Goal: Check status

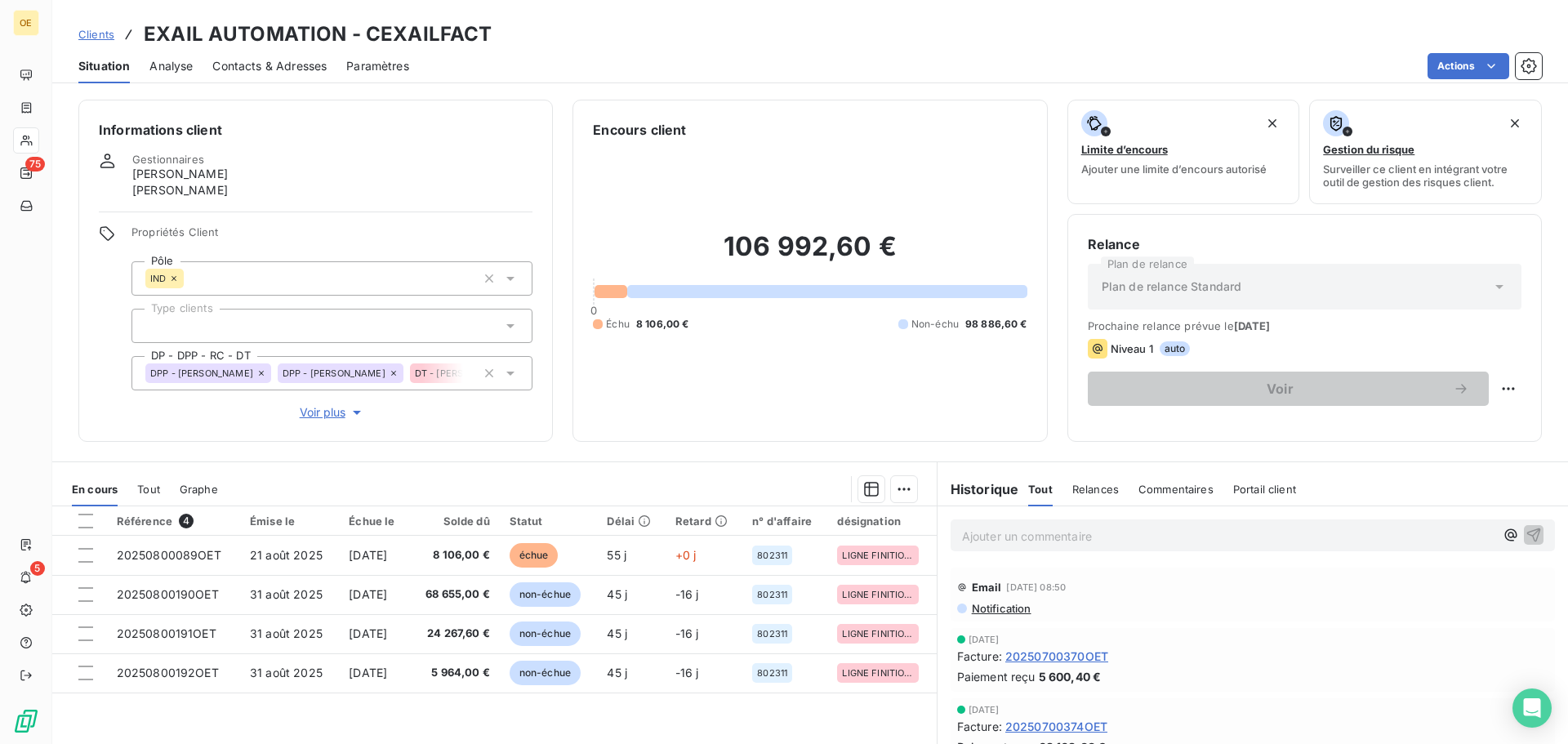
scroll to position [125, 0]
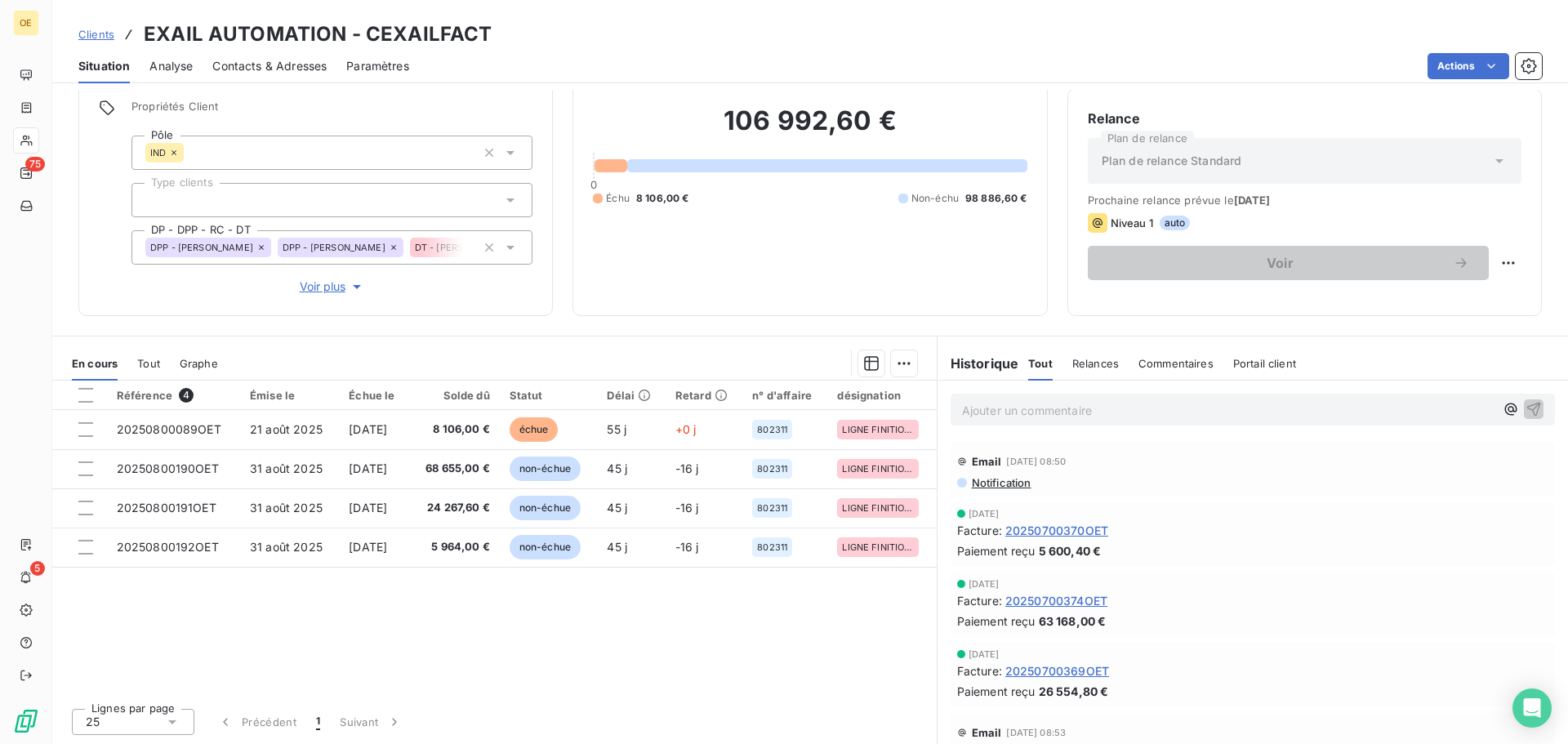
click at [507, 154] on icon at bounding box center [510, 153] width 8 height 4
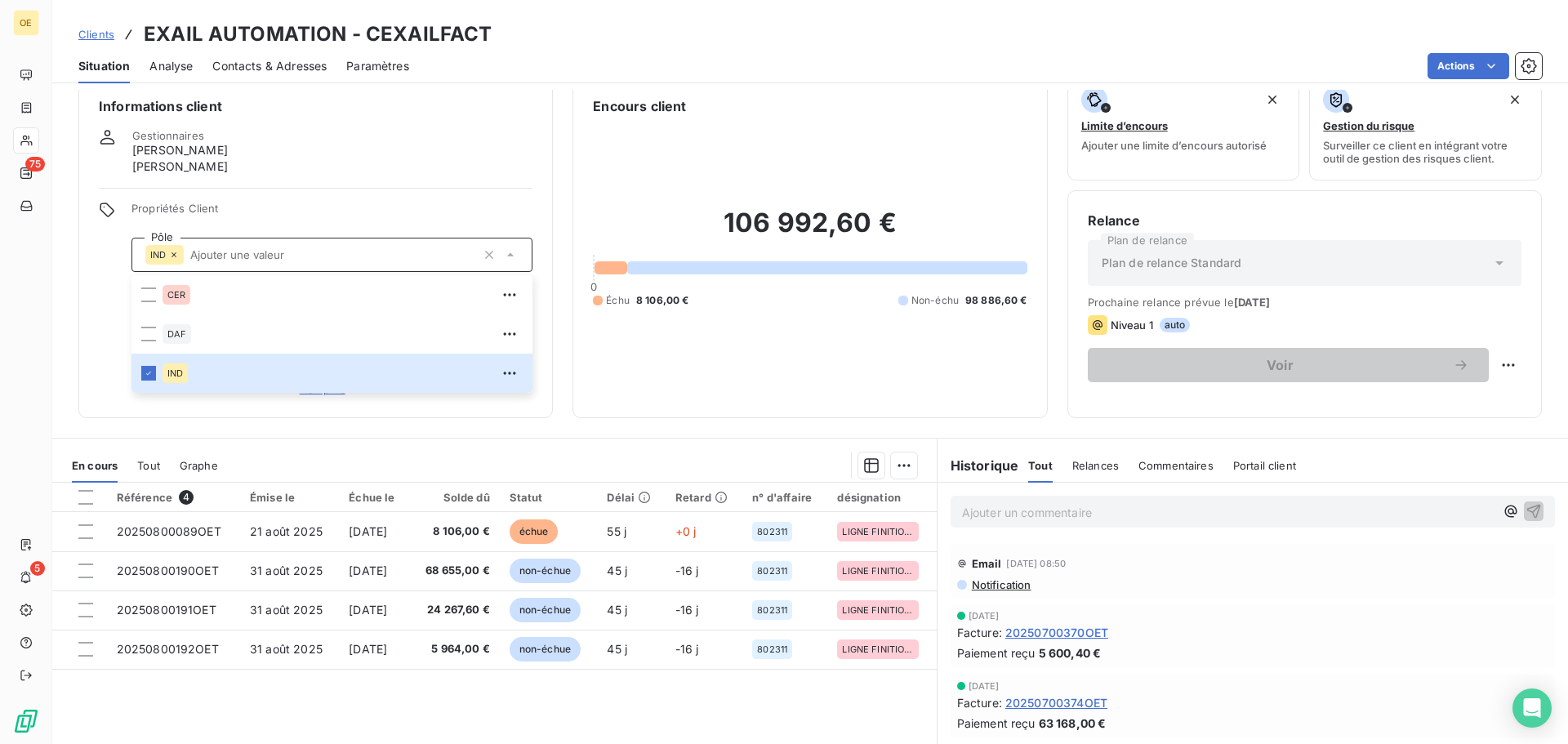
scroll to position [0, 0]
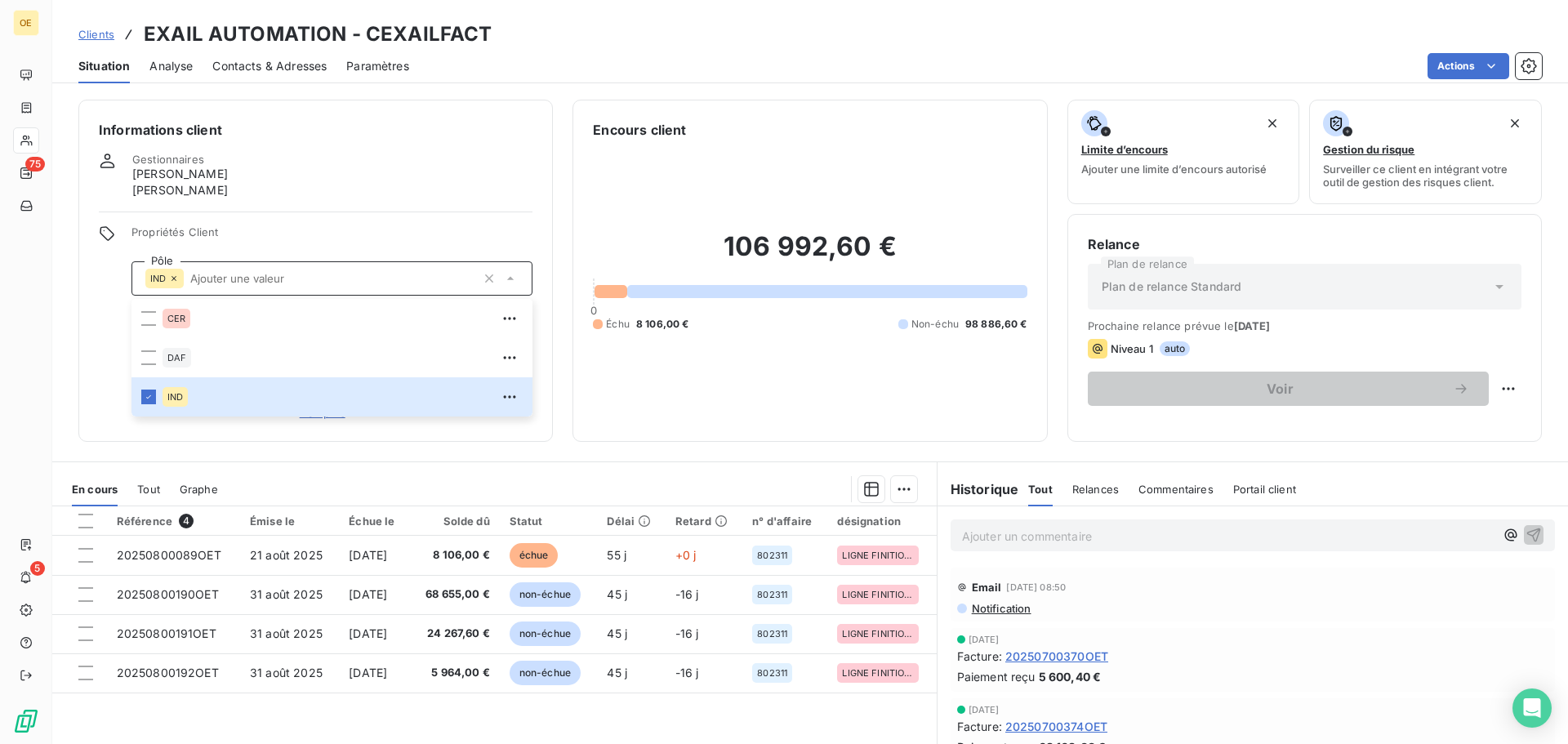
click at [448, 199] on div "Informations client Gestionnaires [PERSON_NAME] [PERSON_NAME] Propriétés Client…" at bounding box center [315, 270] width 475 height 342
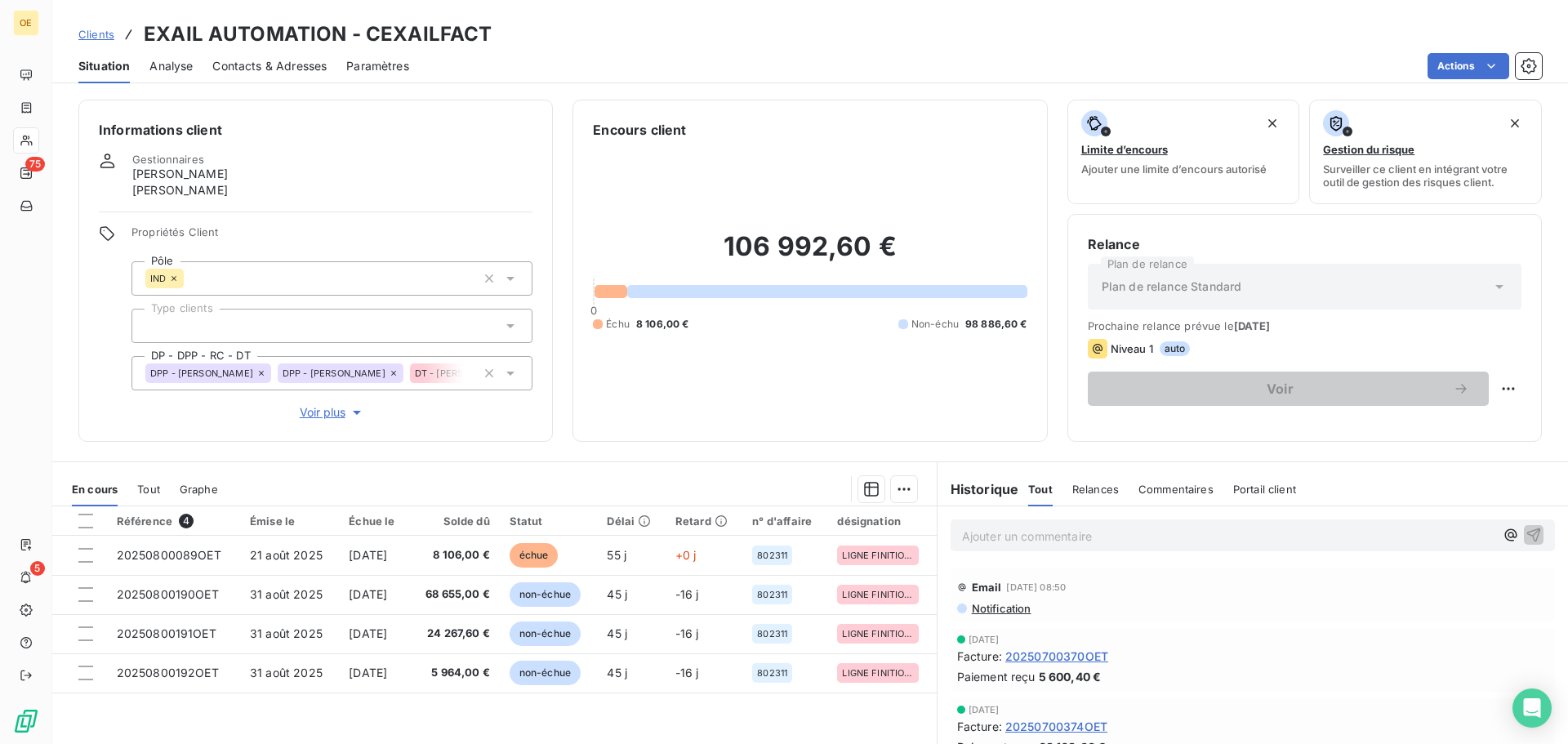
click at [405, 229] on span "Propriétés Client" at bounding box center [331, 237] width 401 height 23
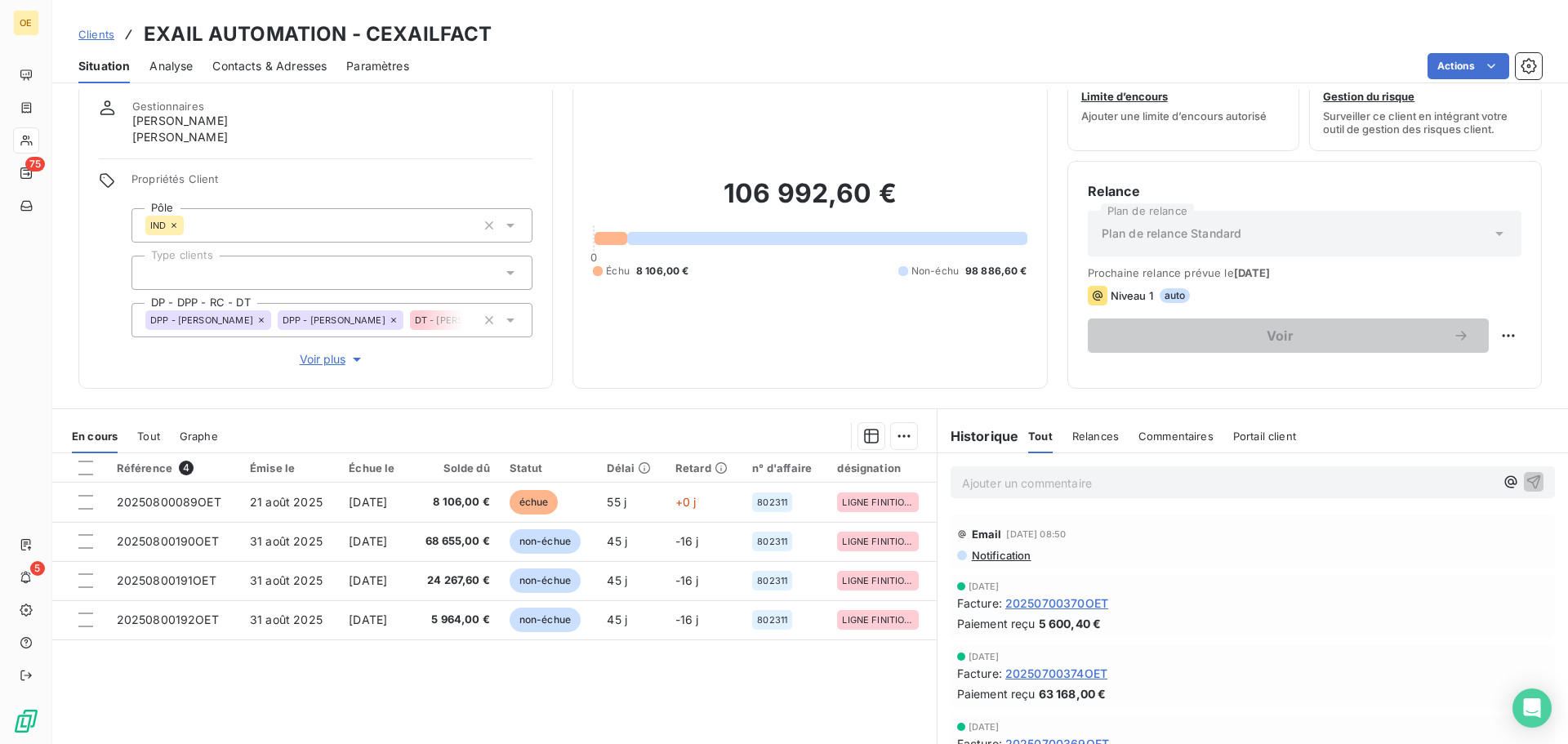
scroll to position [82, 0]
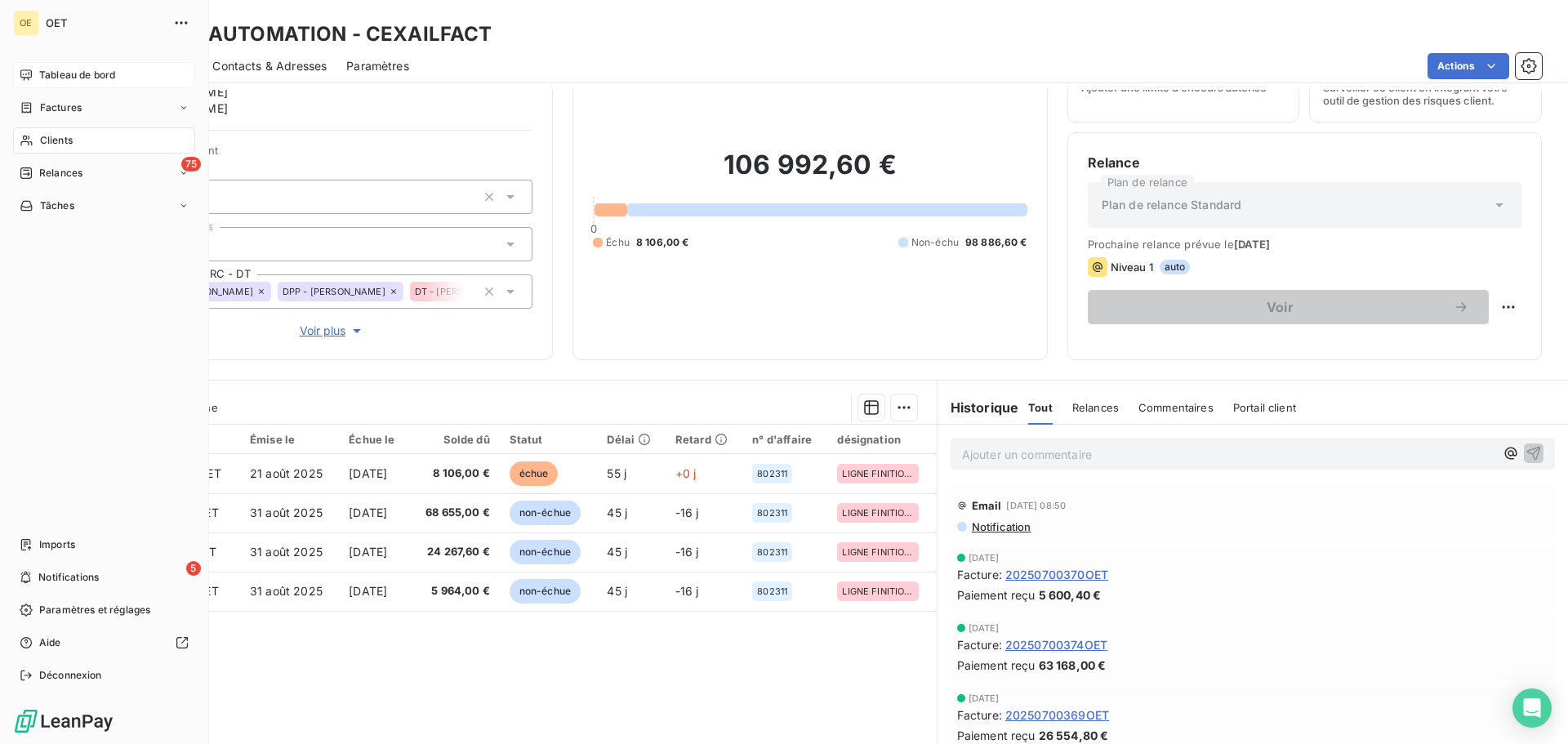
click at [84, 70] on span "Tableau de bord" at bounding box center [77, 75] width 76 height 15
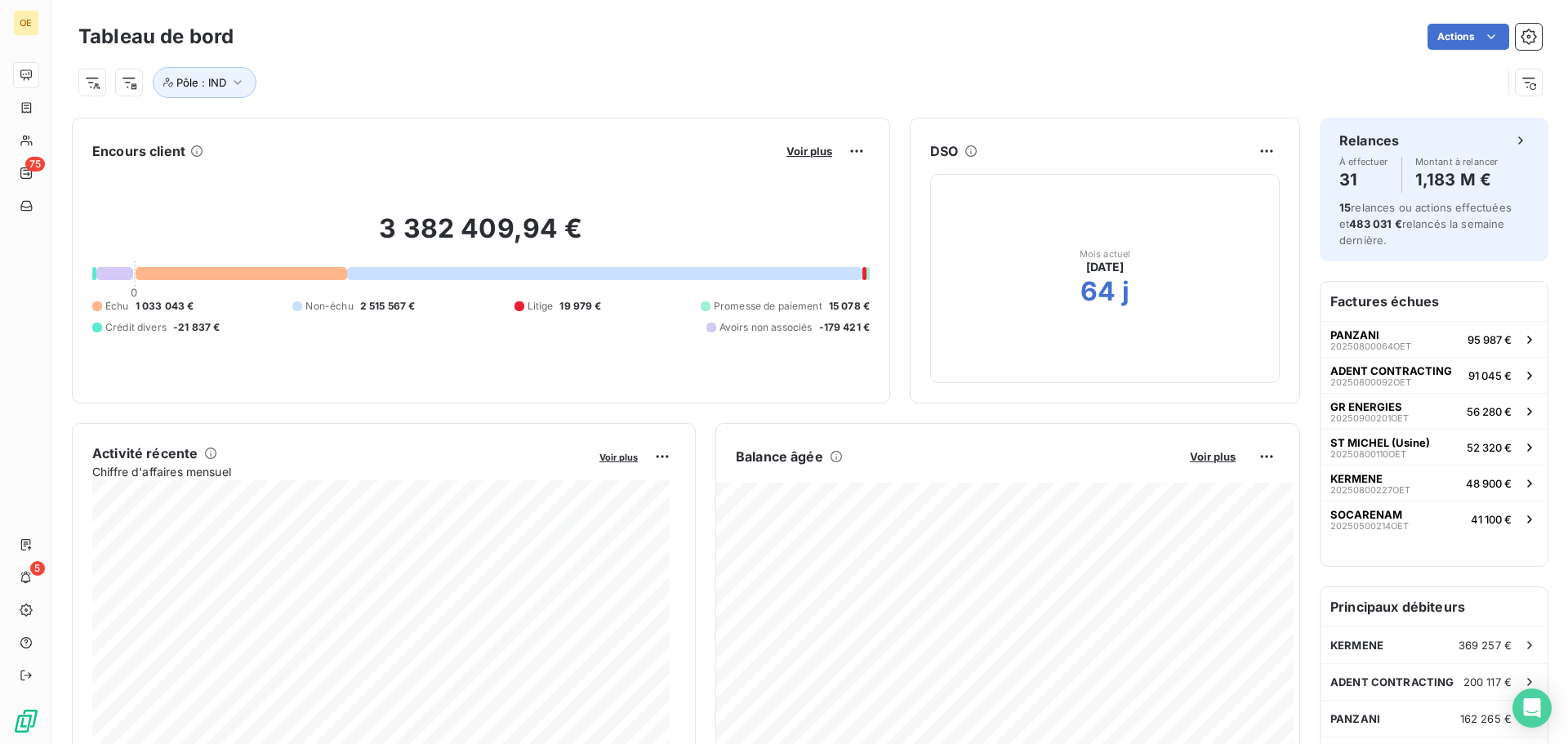
click at [113, 273] on div at bounding box center [115, 273] width 37 height 13
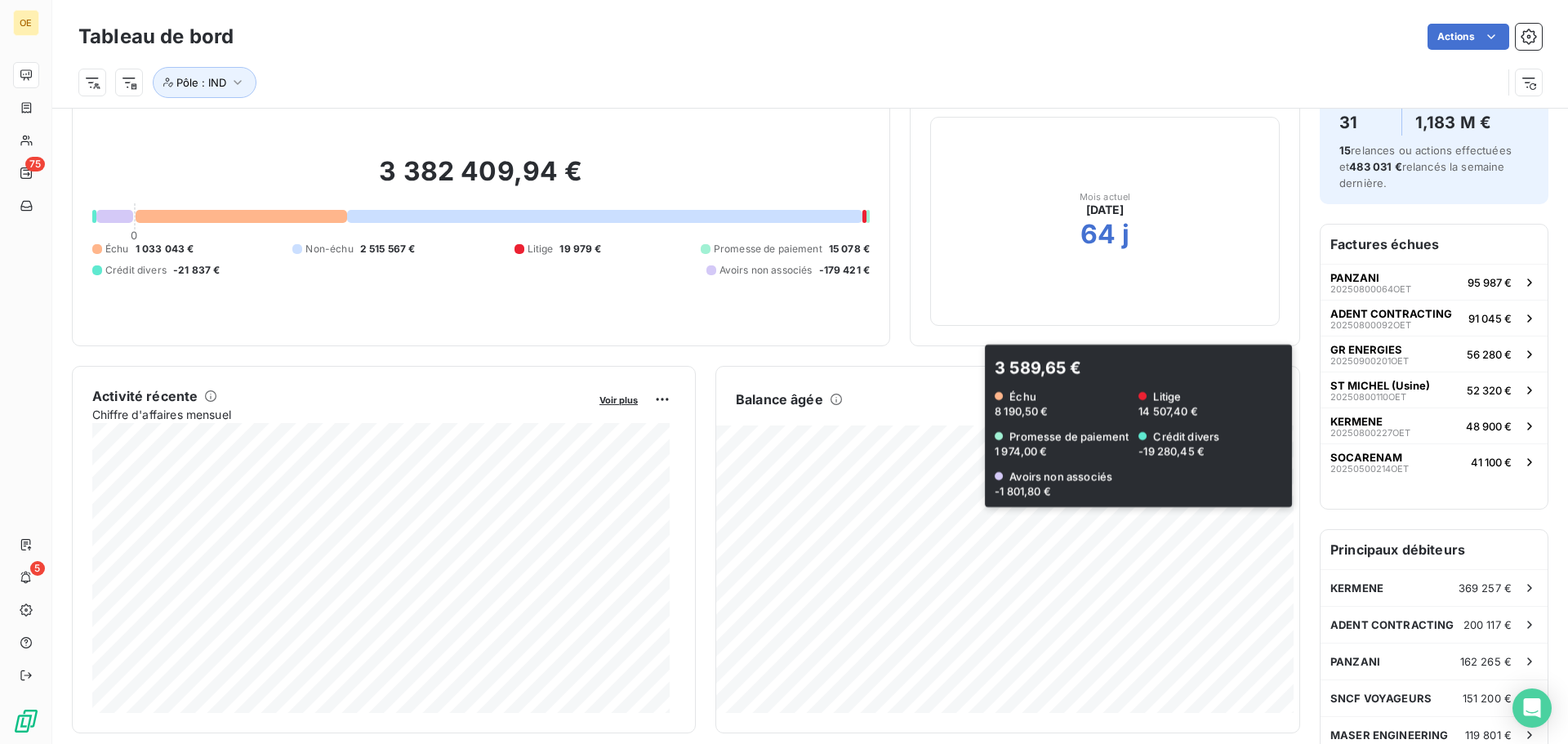
scroll to position [83, 0]
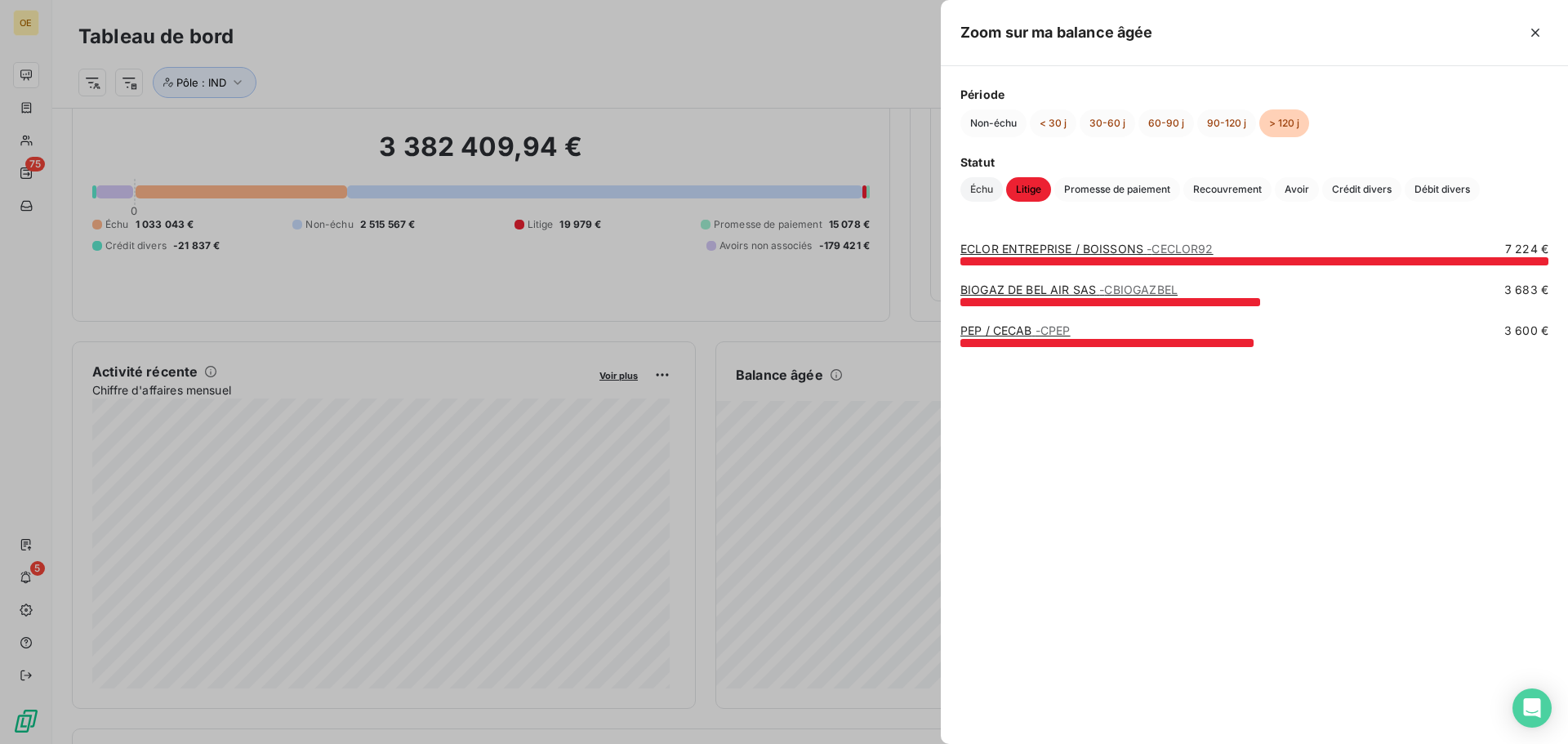
click at [978, 195] on span "Échu" at bounding box center [982, 189] width 43 height 24
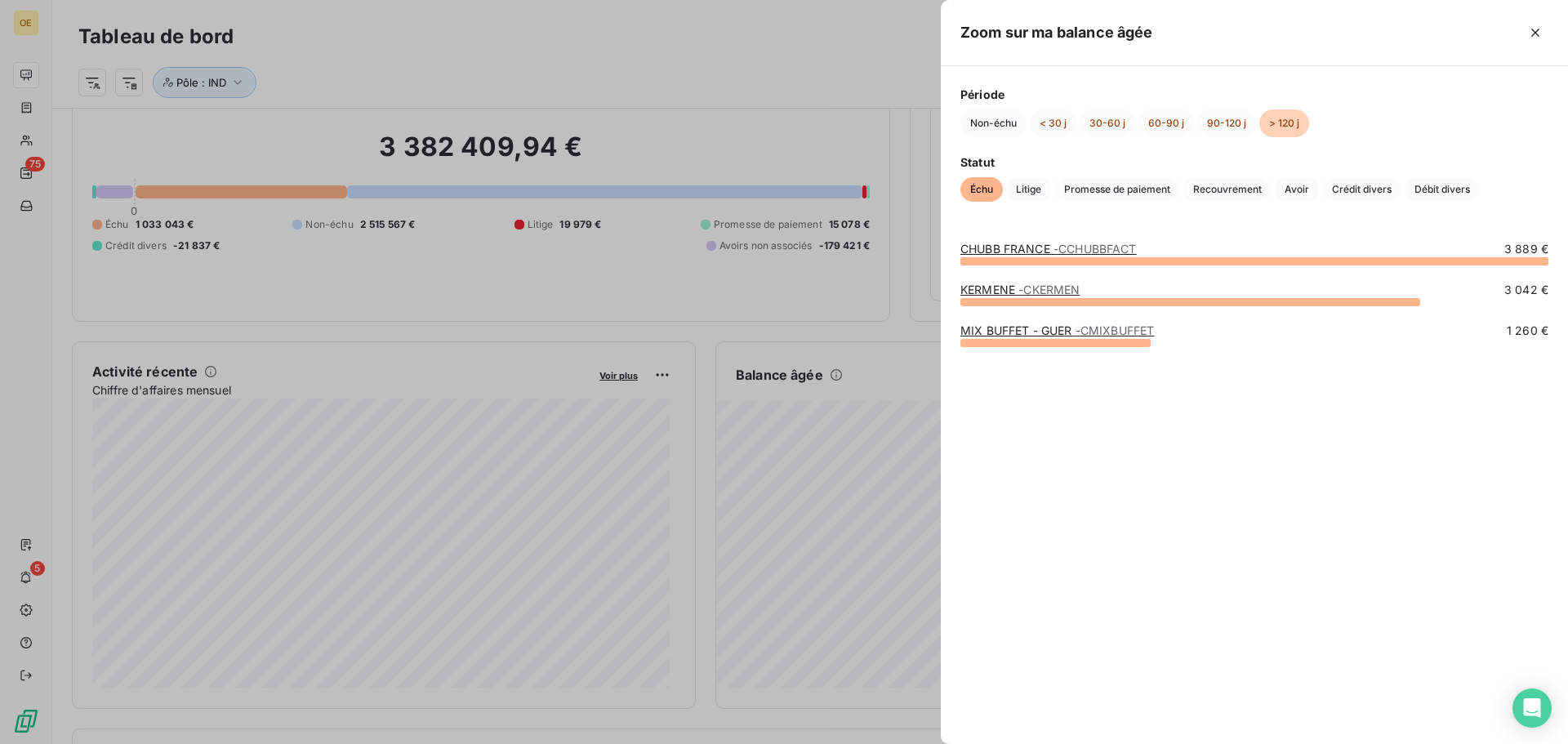
click at [1077, 330] on span "- CMIXBUFFET" at bounding box center [1114, 330] width 79 height 14
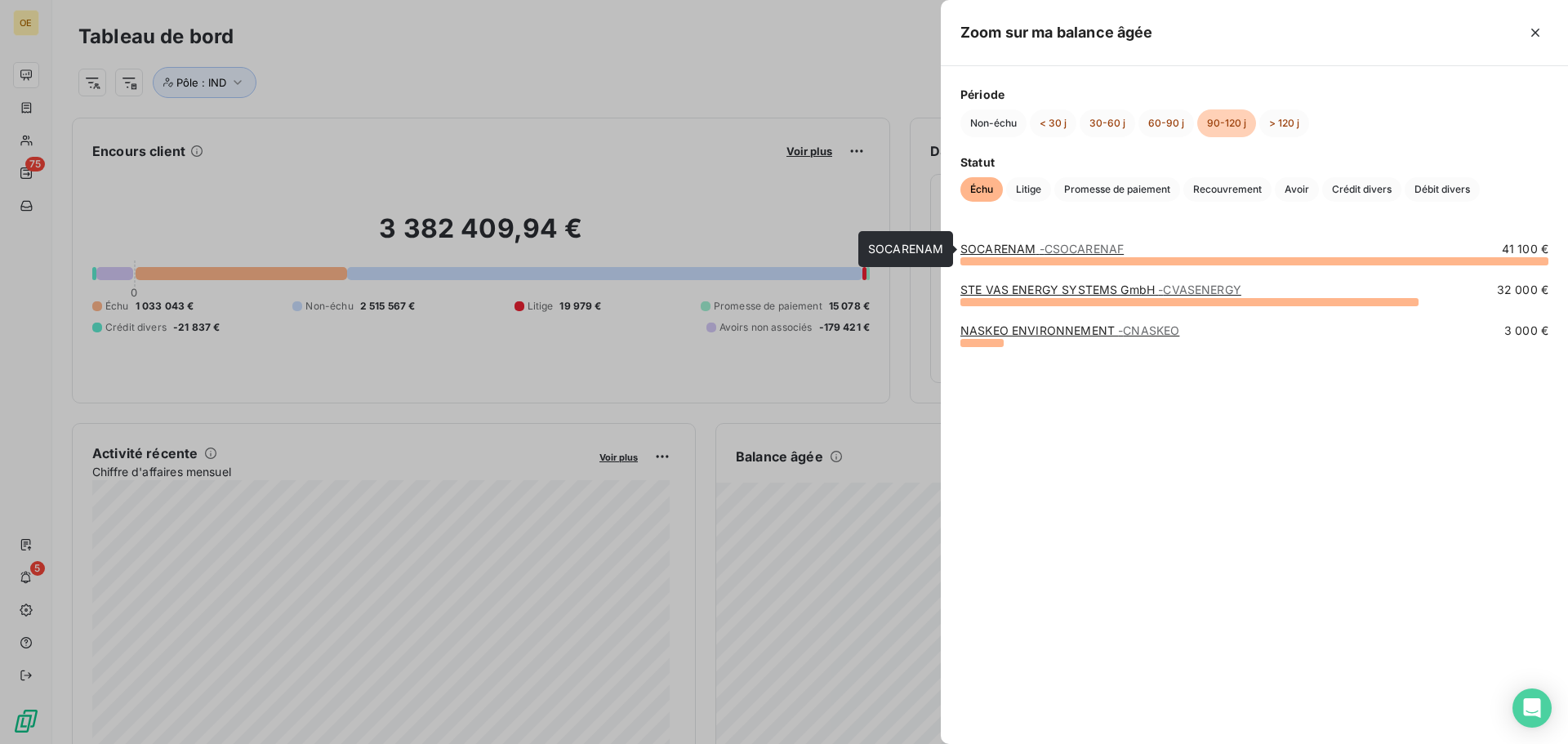
click at [1053, 247] on span "- CSOCARENAF" at bounding box center [1082, 248] width 85 height 14
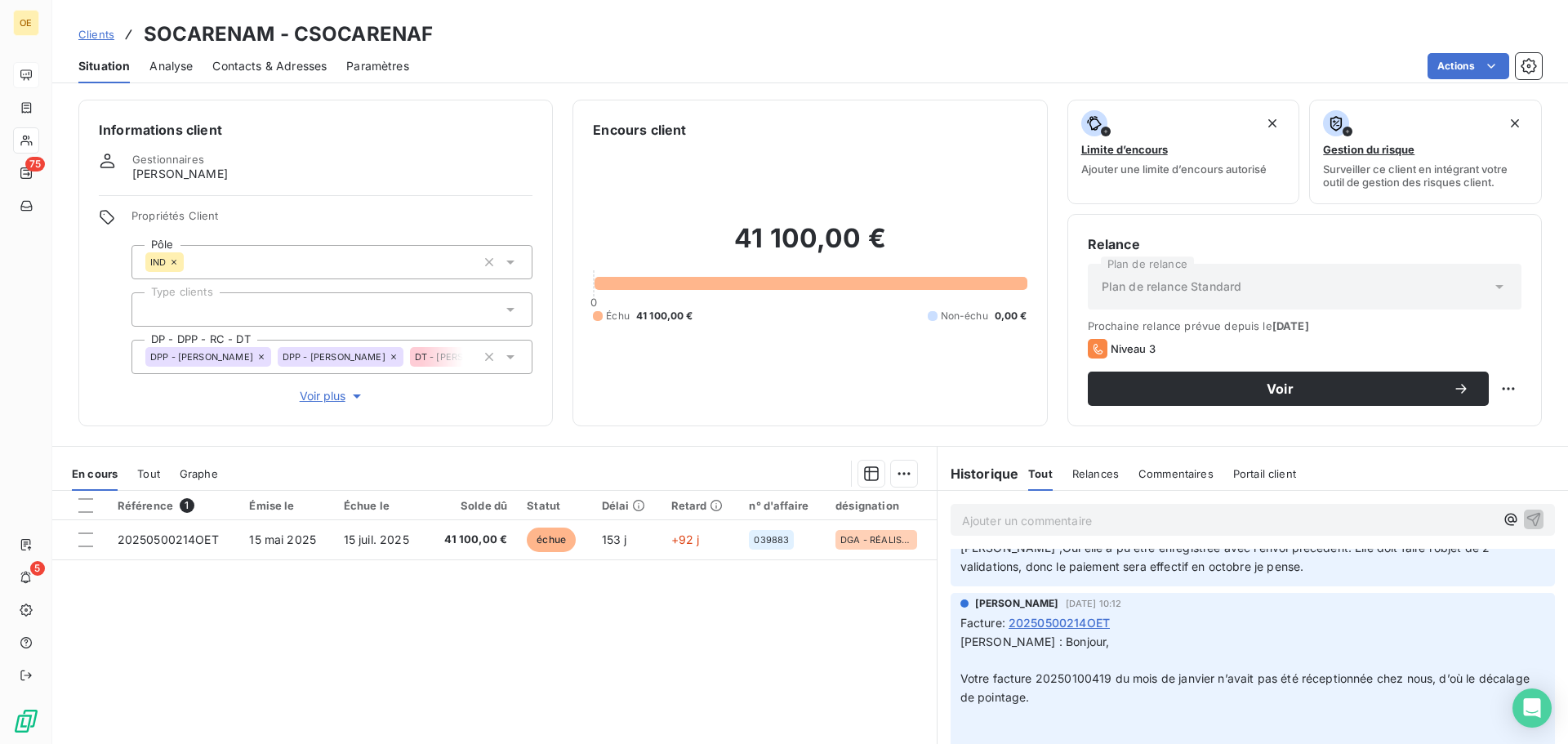
scroll to position [82, 0]
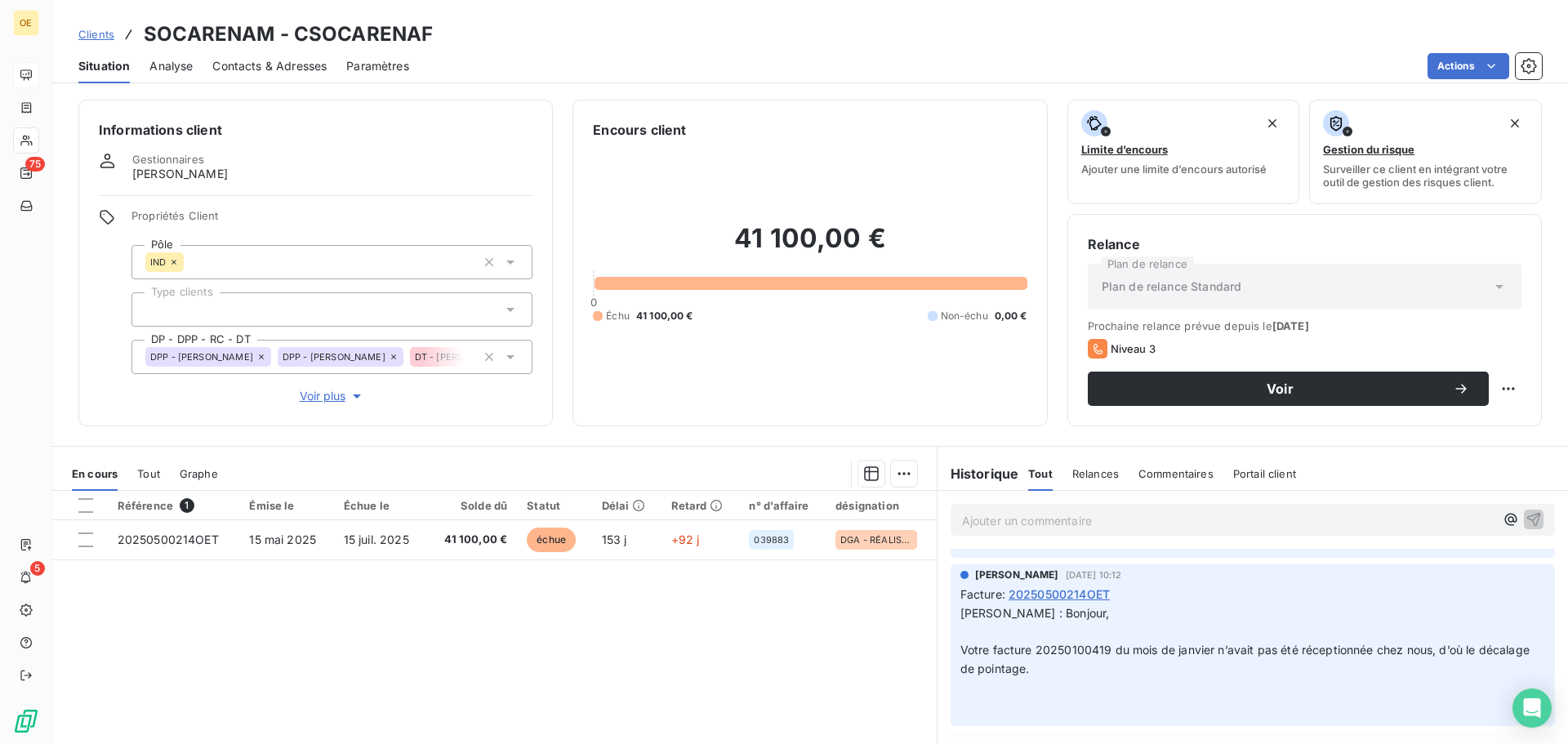
click at [1073, 475] on span "Relances" at bounding box center [1096, 474] width 46 height 13
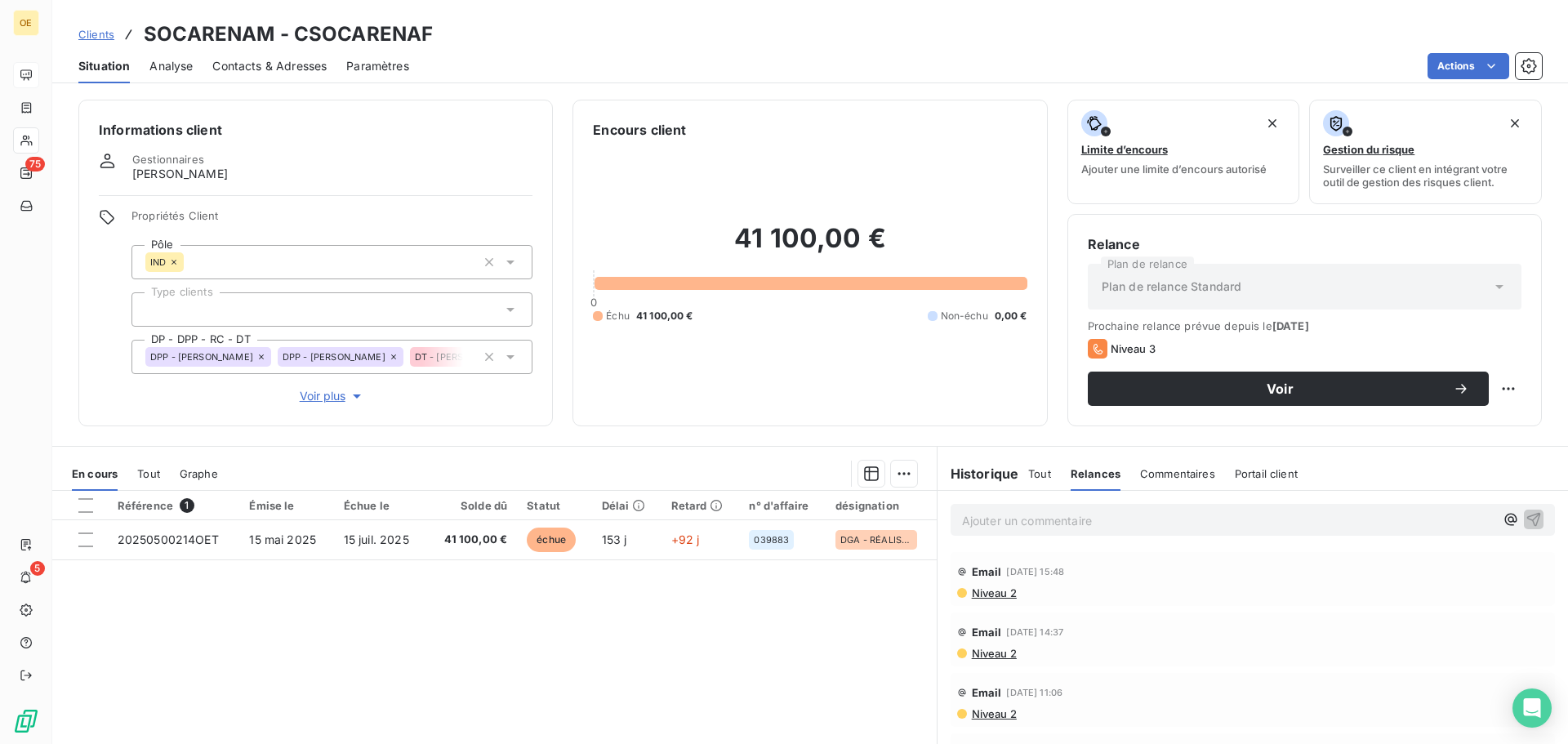
click at [997, 590] on span "Niveau 2" at bounding box center [994, 593] width 46 height 13
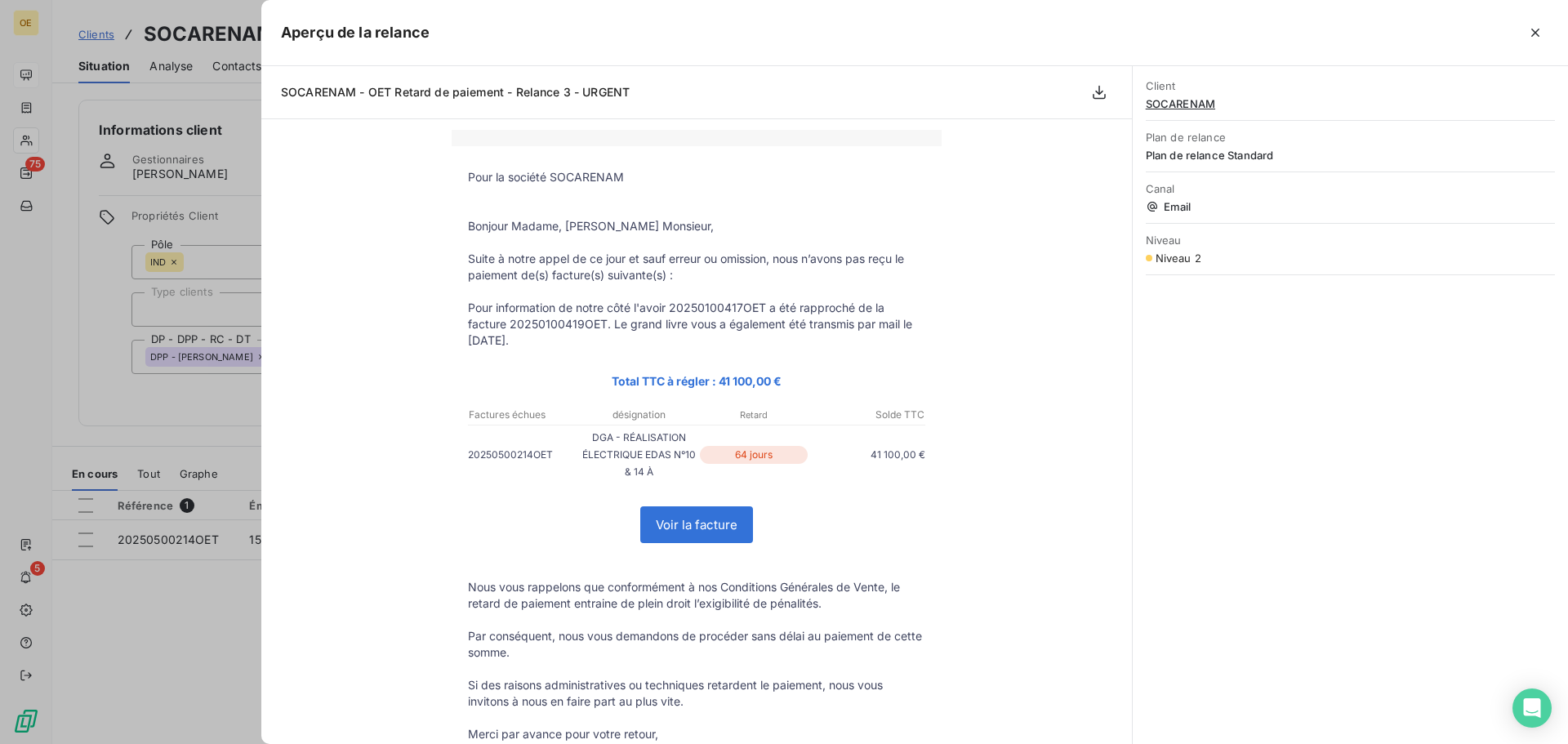
scroll to position [46, 0]
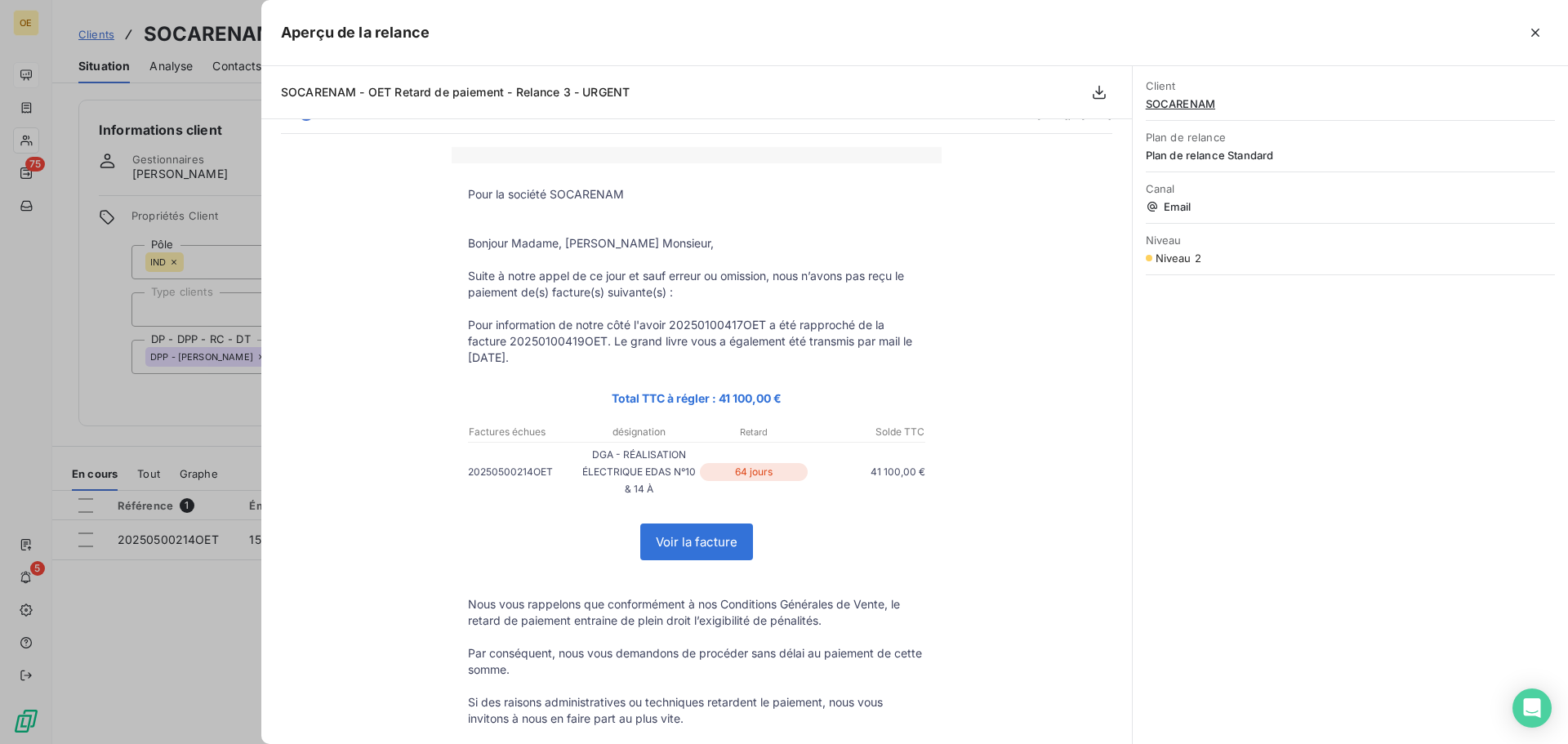
click at [1534, 30] on icon "button" at bounding box center [1535, 33] width 8 height 8
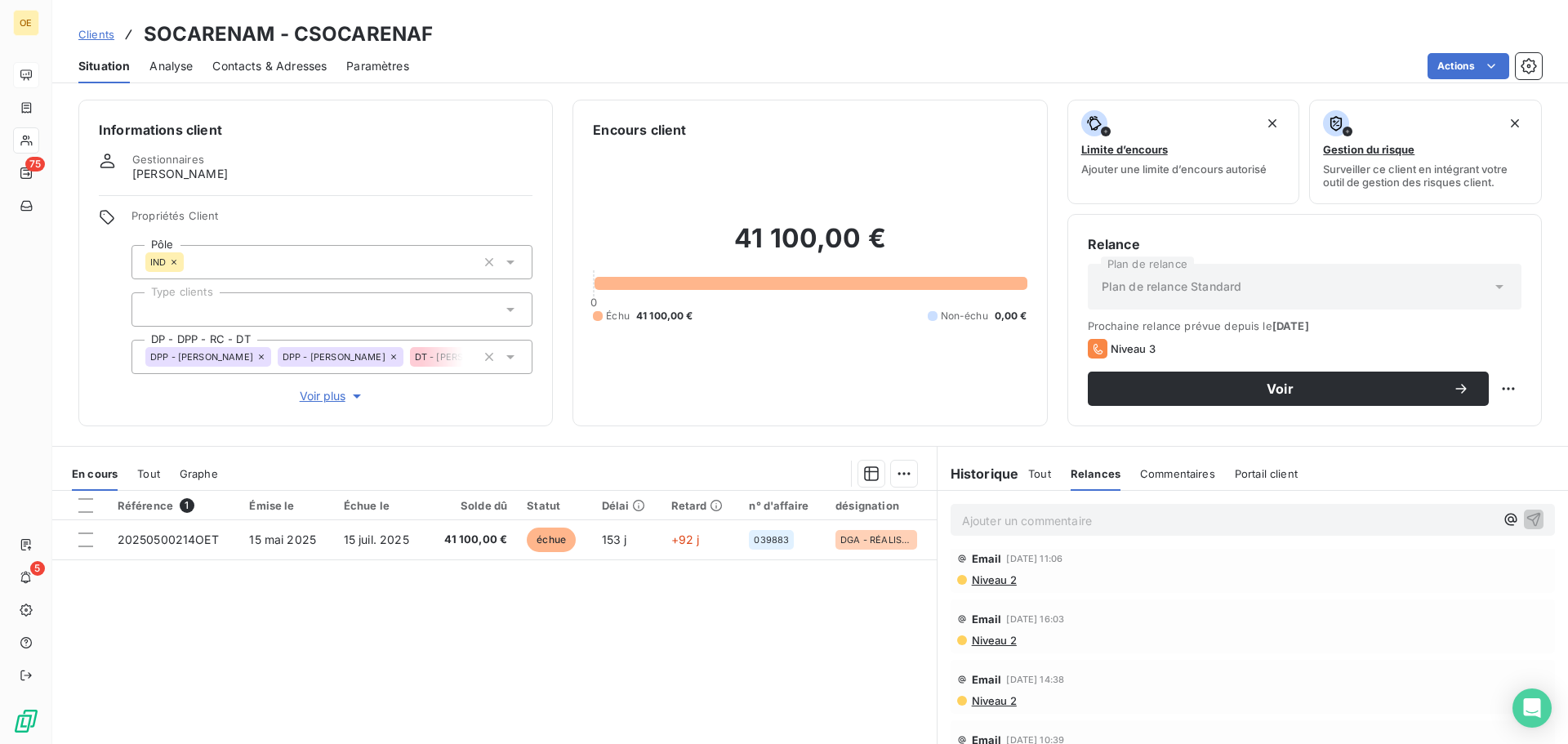
scroll to position [0, 0]
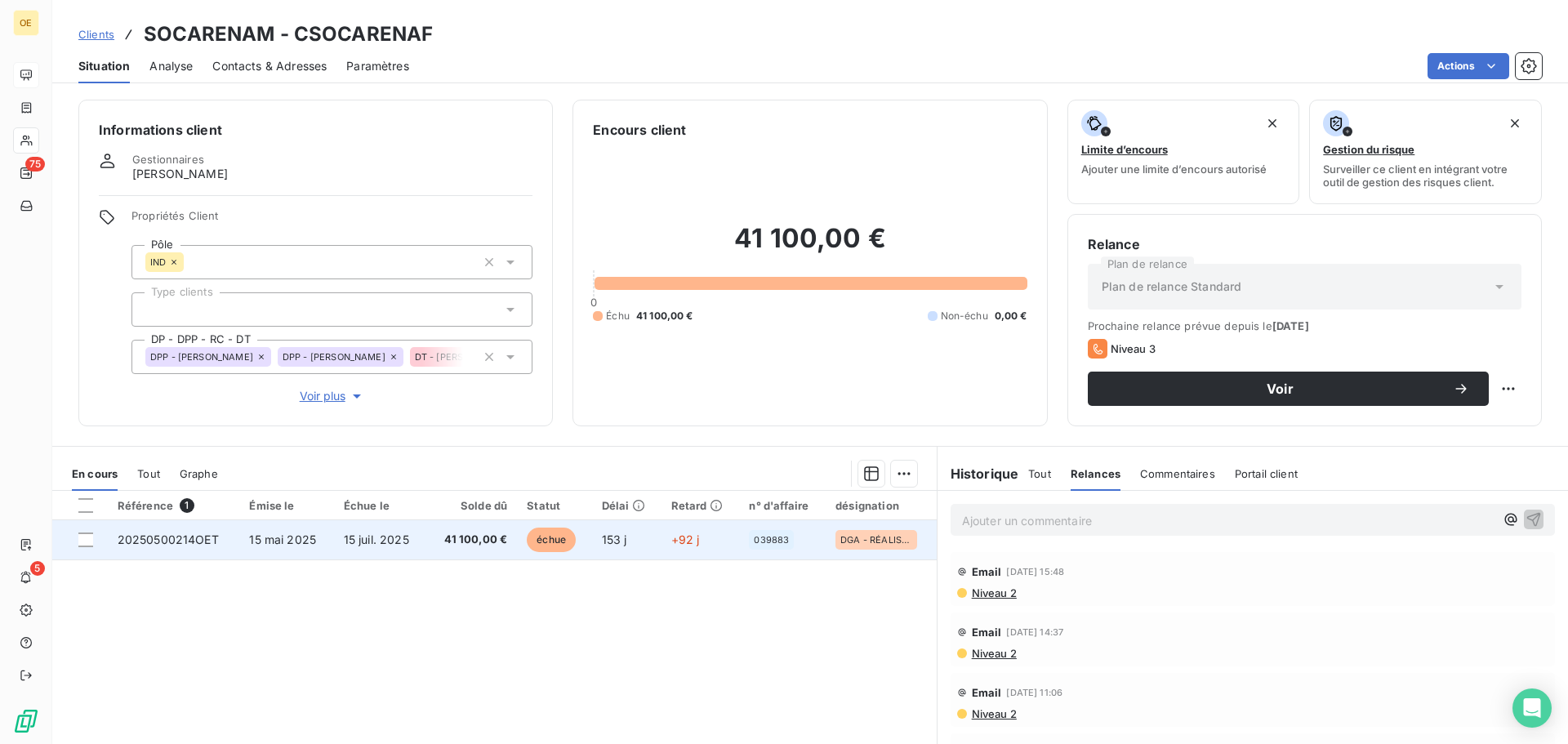
click at [390, 539] on span "15 juil. 2025" at bounding box center [376, 539] width 65 height 14
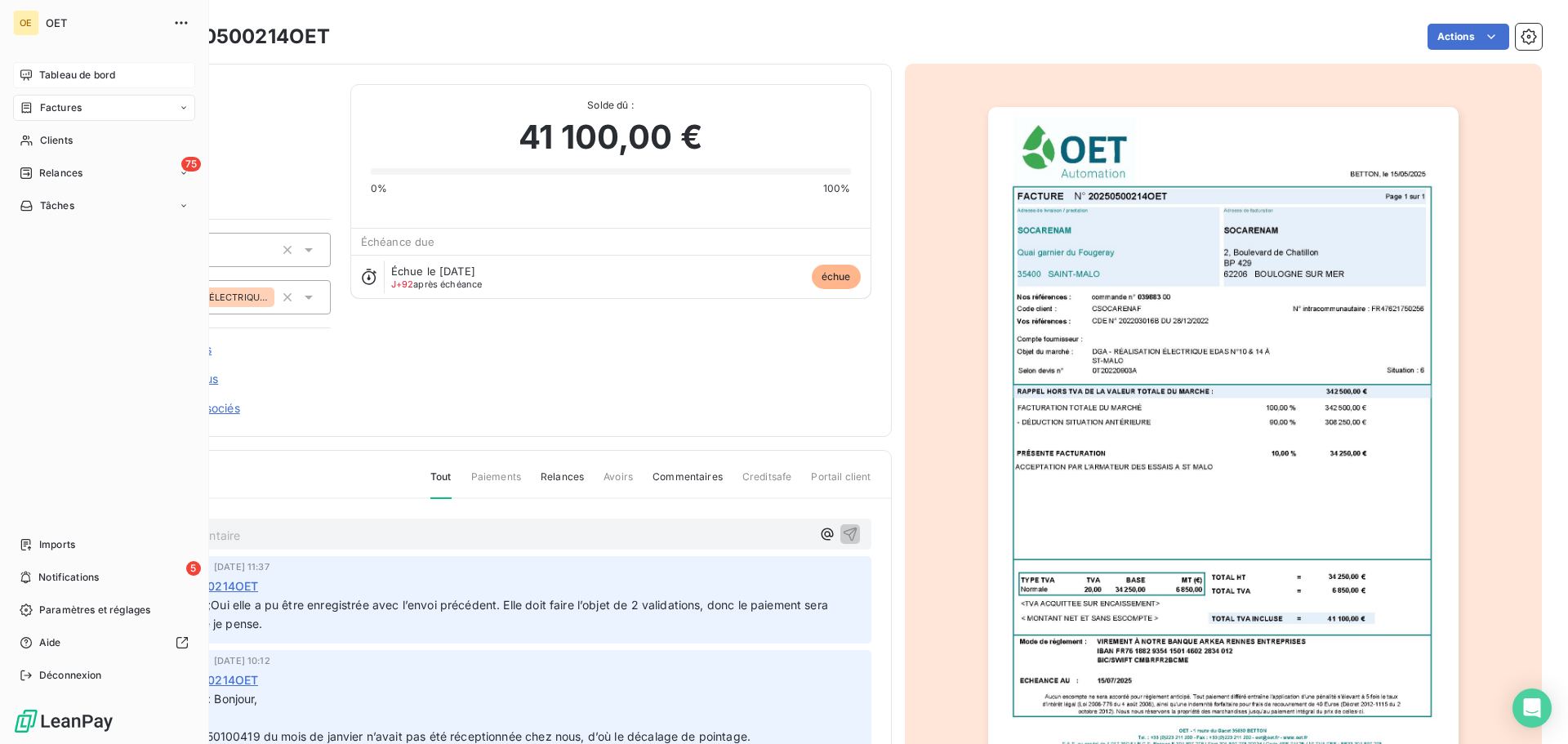
click at [73, 68] on span "Tableau de bord" at bounding box center [77, 75] width 76 height 15
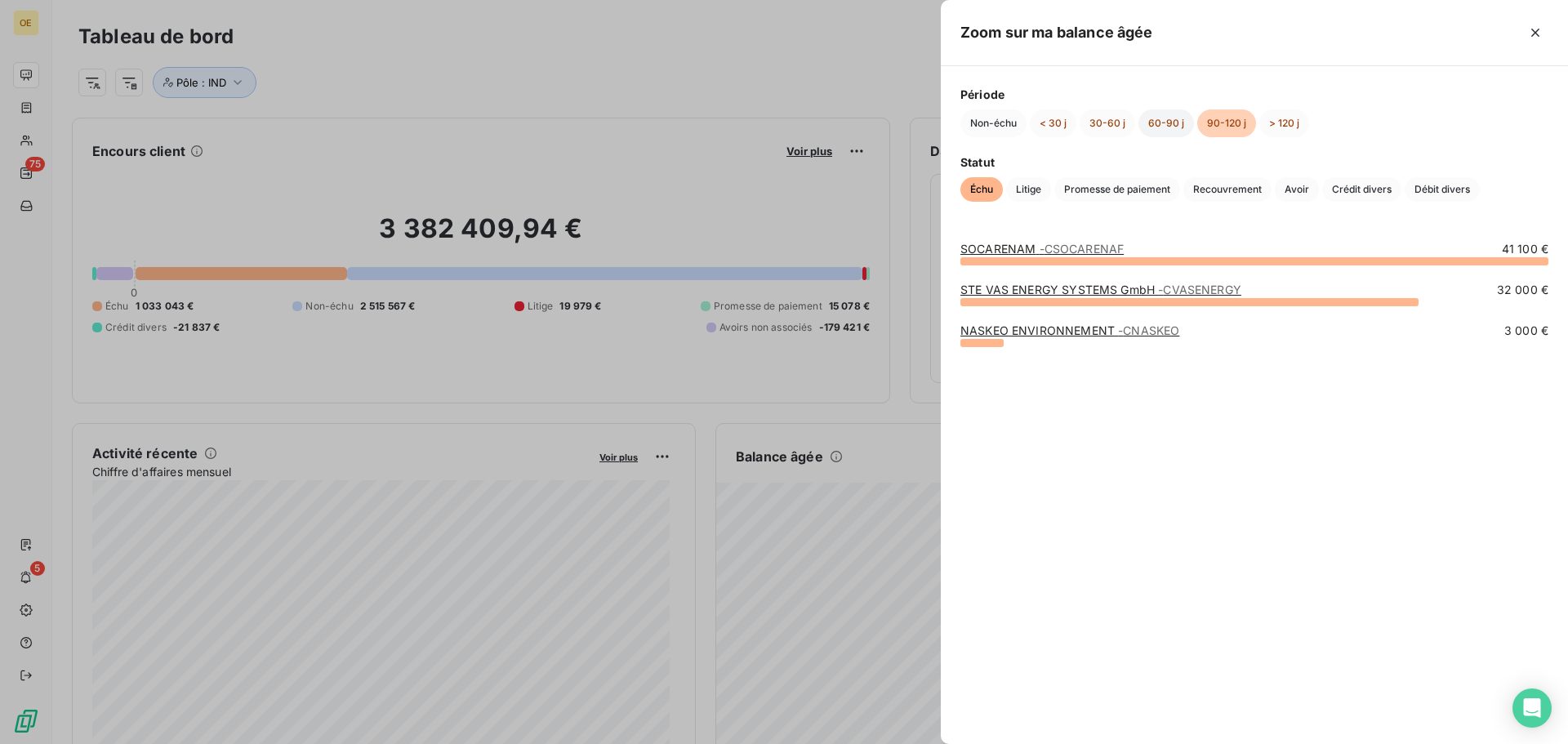
click at [1170, 120] on button "60-90 j" at bounding box center [1166, 124] width 56 height 28
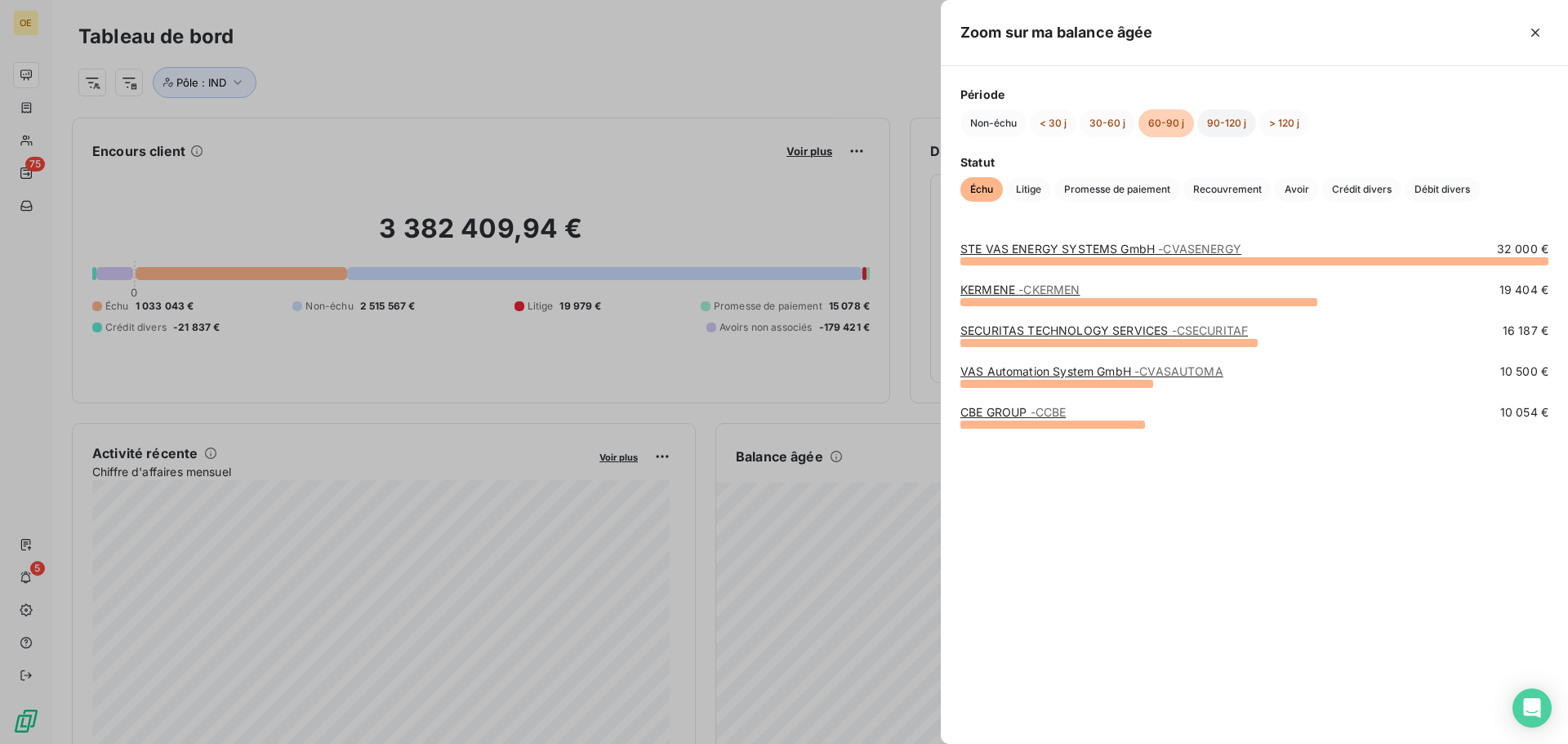
click at [1227, 124] on button "90-120 j" at bounding box center [1226, 124] width 59 height 28
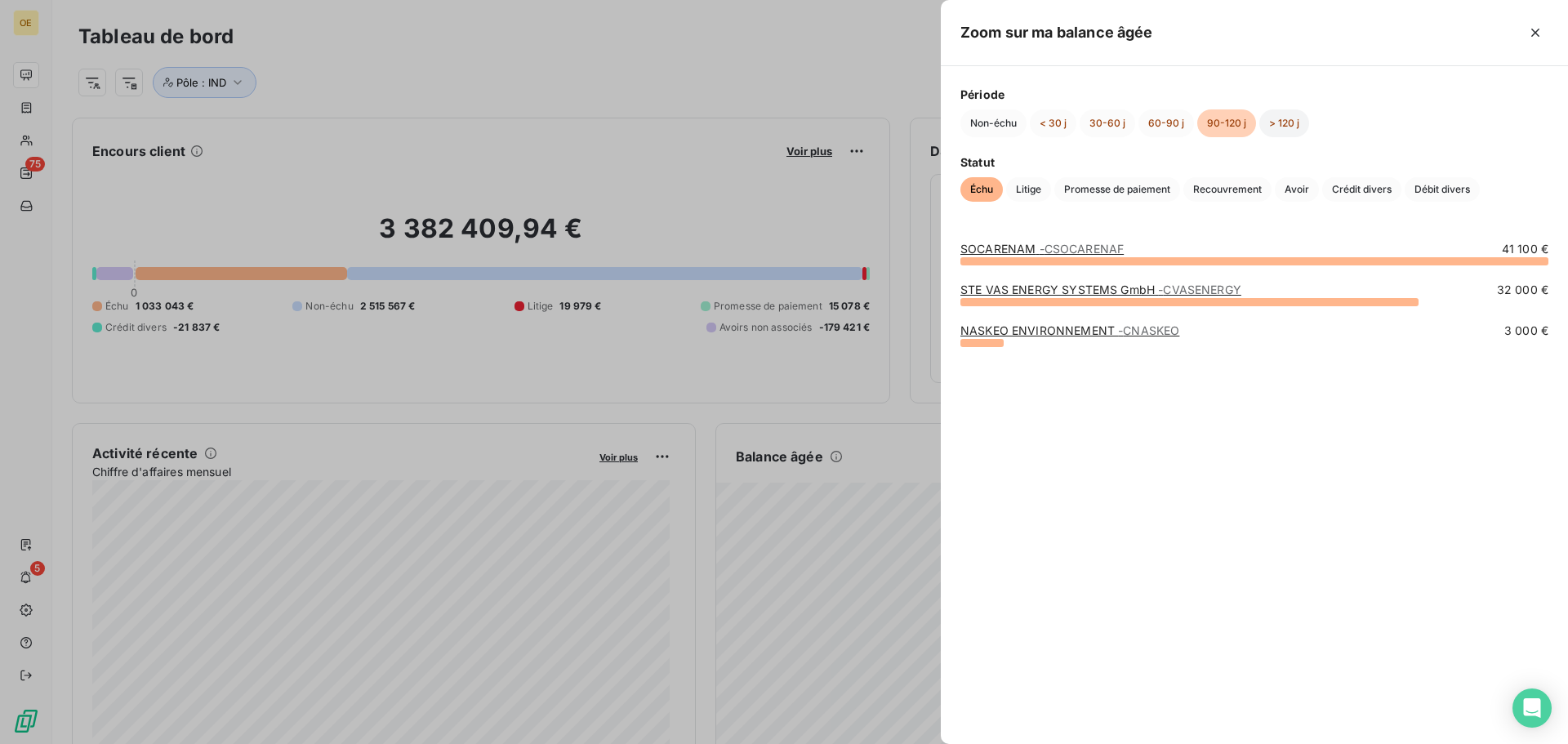
click at [1284, 123] on button "> 120 j" at bounding box center [1285, 124] width 50 height 28
click at [1220, 126] on button "90-120 j" at bounding box center [1226, 124] width 59 height 28
click at [1284, 121] on button "> 120 j" at bounding box center [1285, 124] width 50 height 28
click at [1219, 126] on button "90-120 j" at bounding box center [1226, 124] width 59 height 28
click at [1165, 124] on button "60-90 j" at bounding box center [1166, 124] width 56 height 28
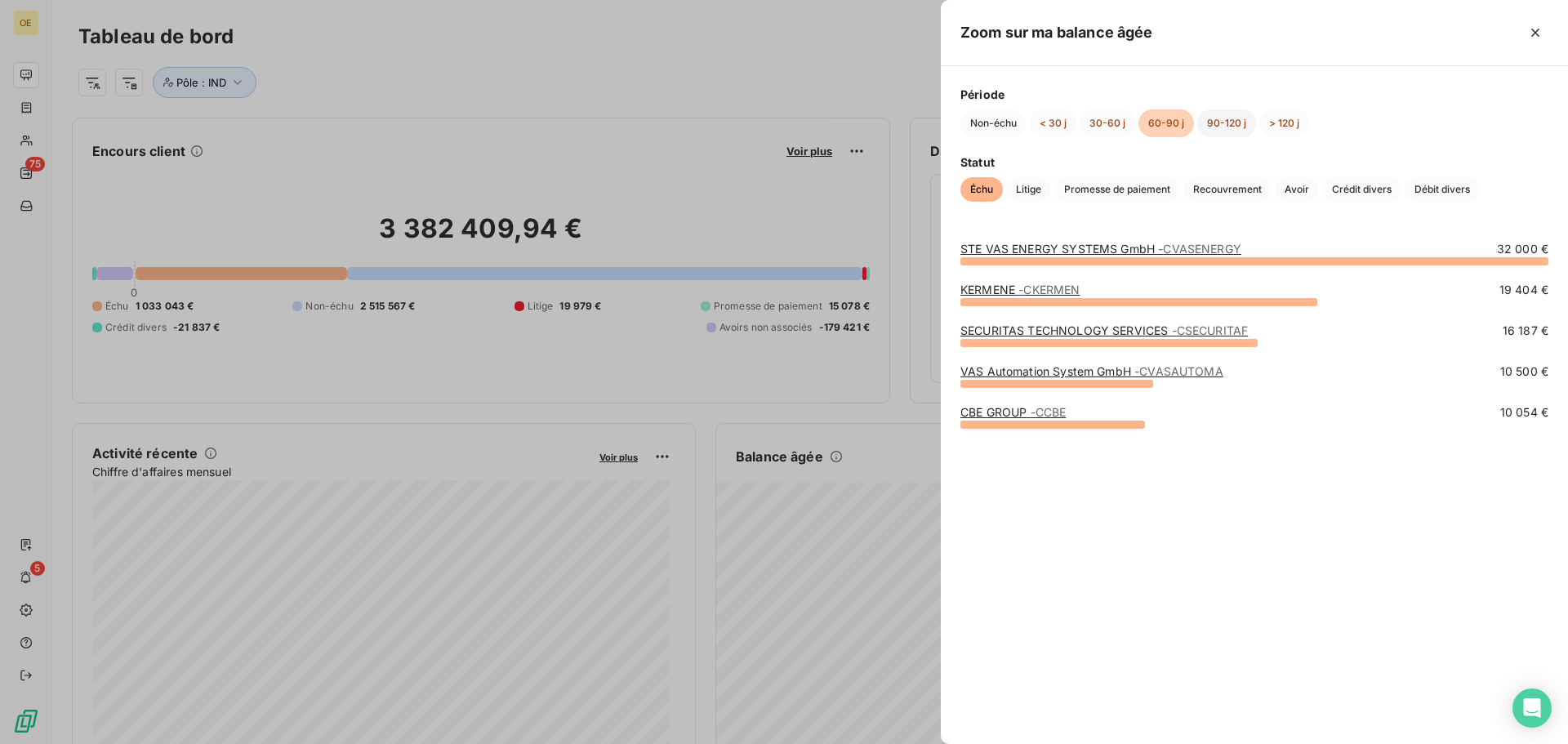
click at [1231, 126] on button "90-120 j" at bounding box center [1226, 124] width 59 height 28
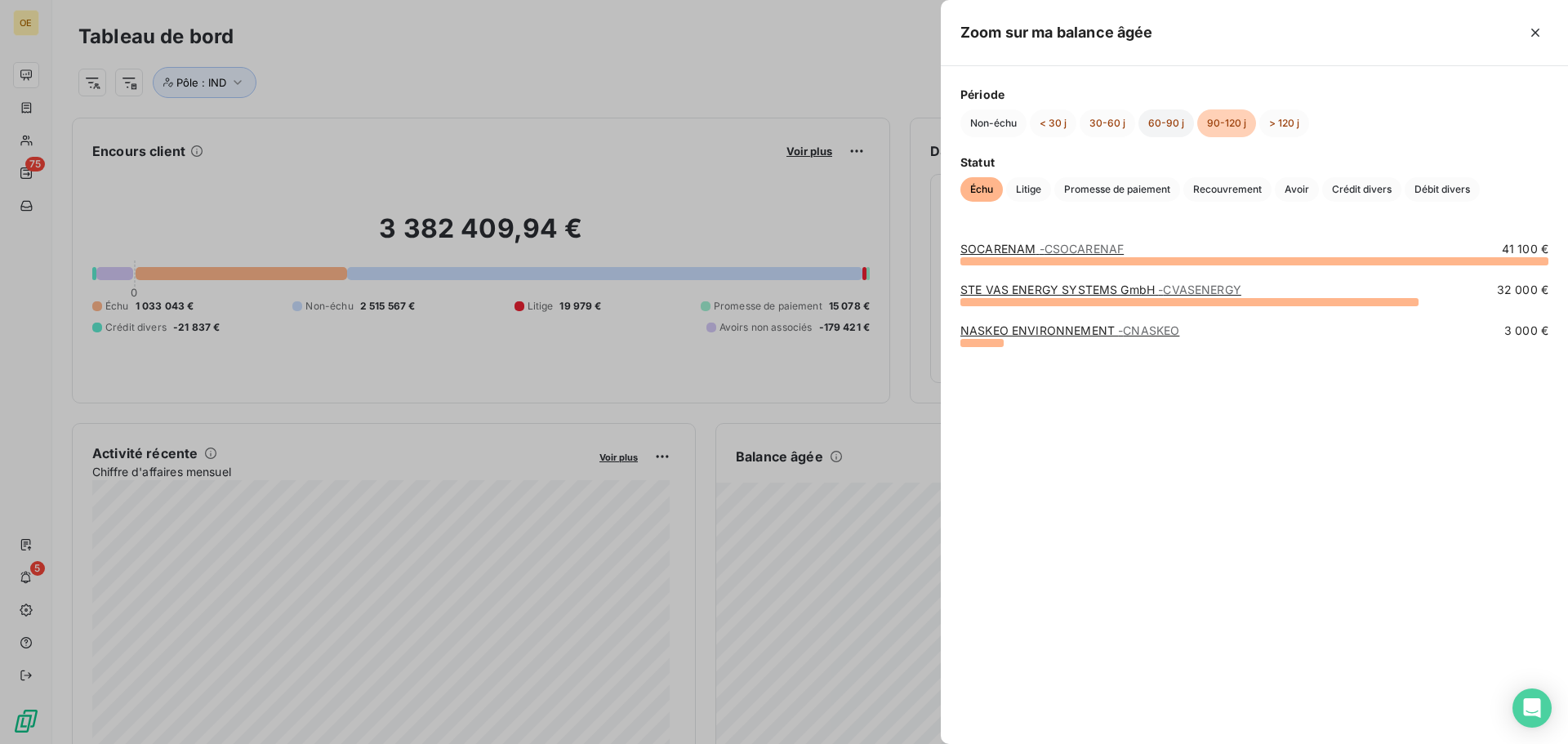
click at [1165, 124] on button "60-90 j" at bounding box center [1166, 124] width 56 height 28
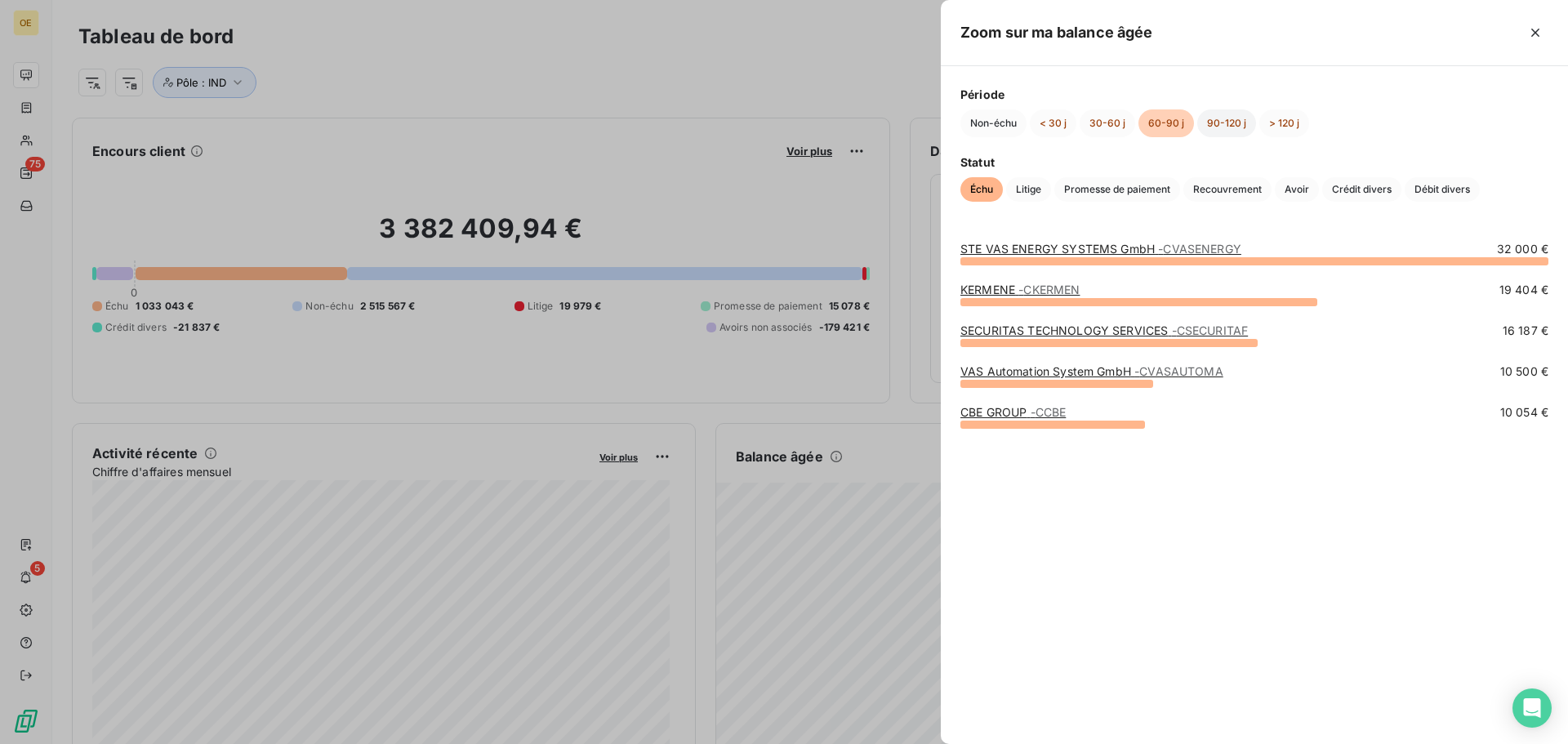
click at [1227, 123] on button "90-120 j" at bounding box center [1226, 124] width 59 height 28
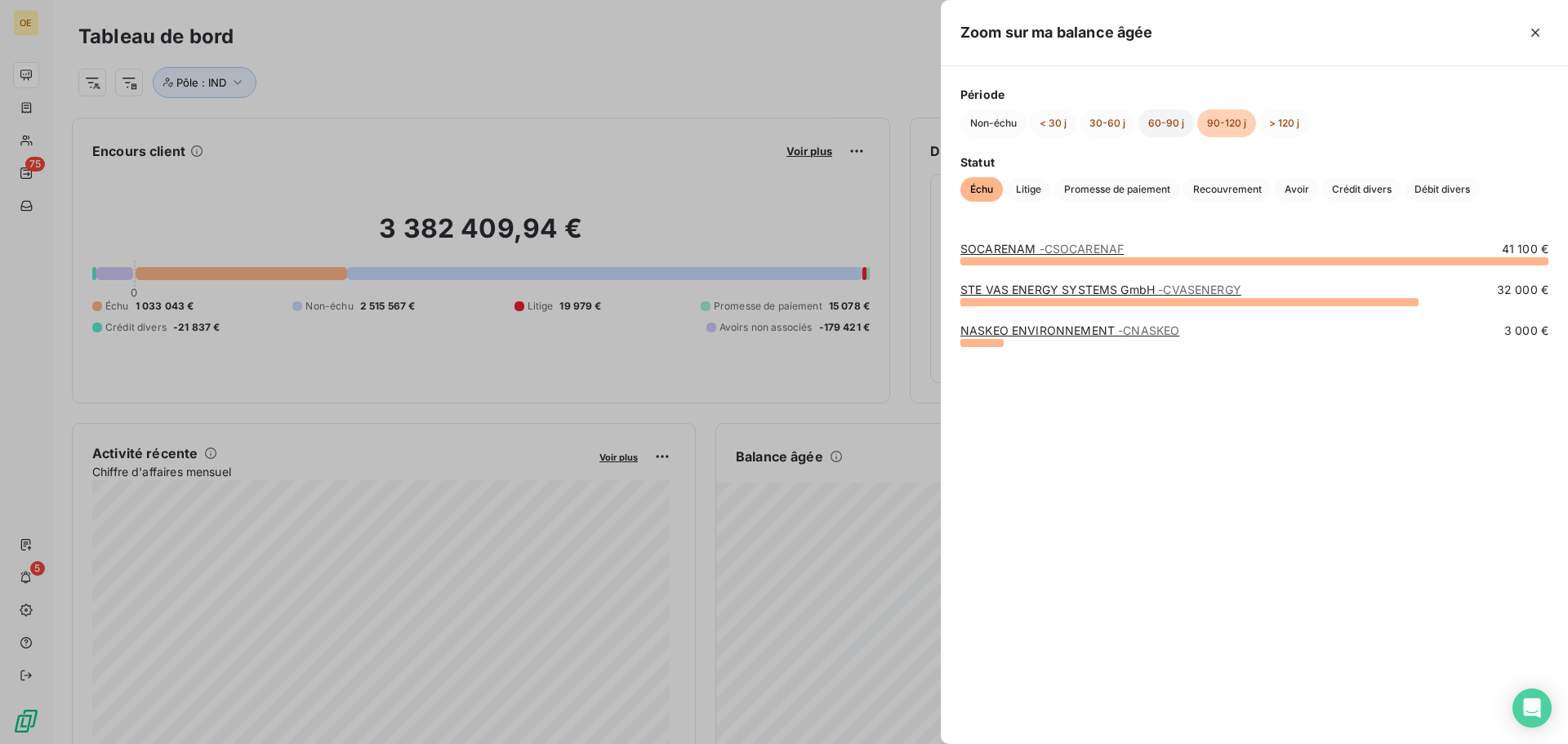
click at [1177, 120] on button "60-90 j" at bounding box center [1166, 124] width 56 height 28
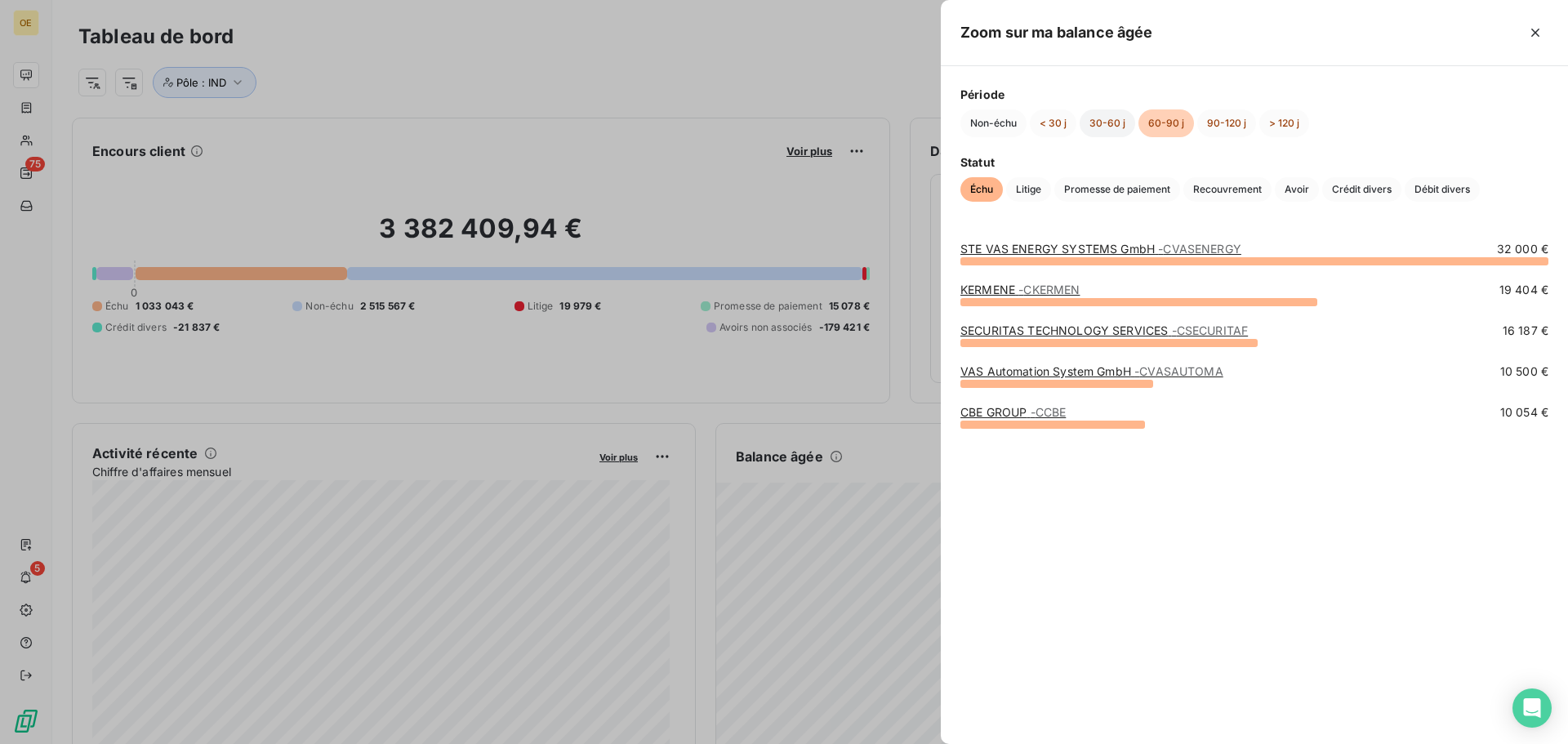
click at [1098, 131] on button "30-60 j" at bounding box center [1108, 124] width 56 height 28
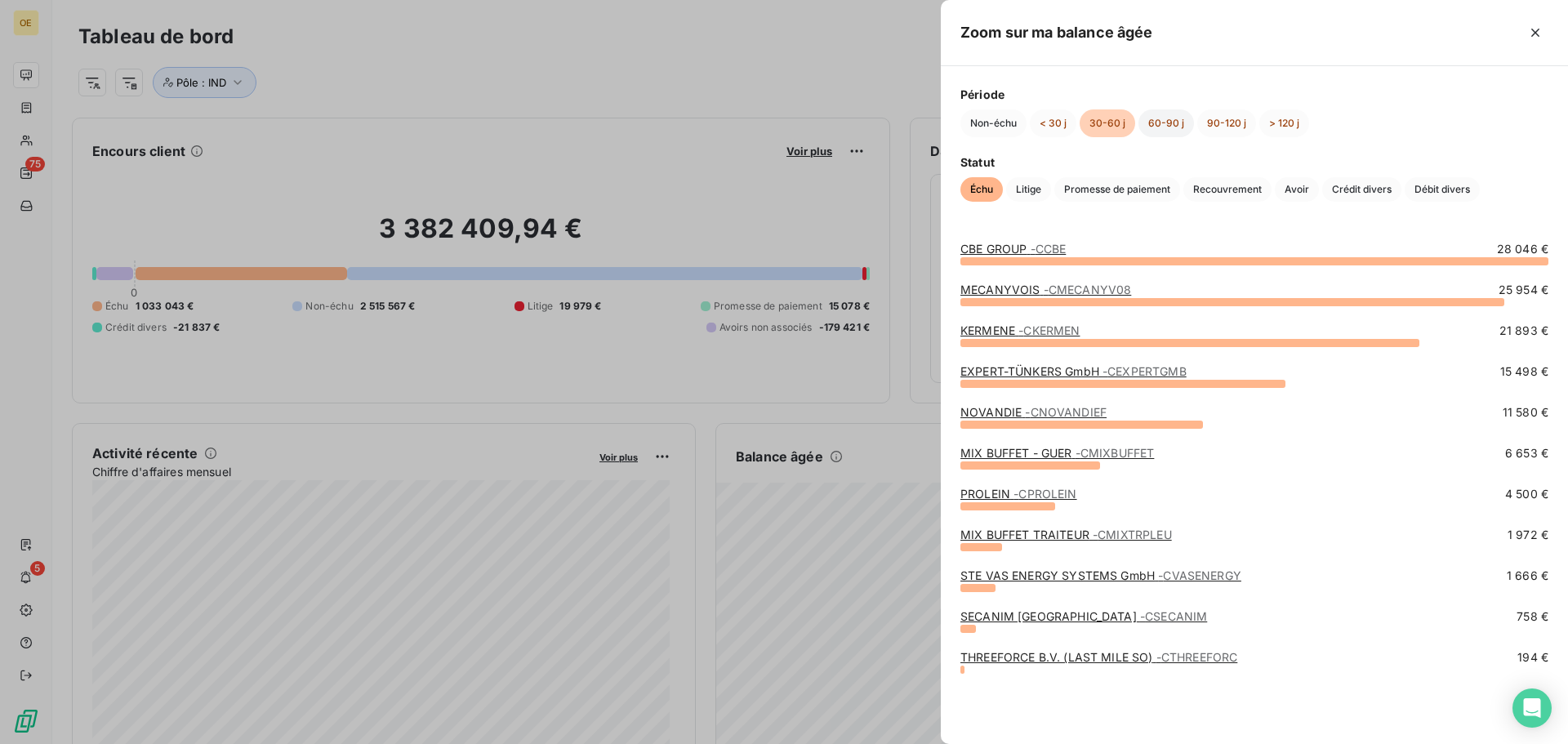
click at [1168, 128] on button "60-90 j" at bounding box center [1166, 124] width 56 height 28
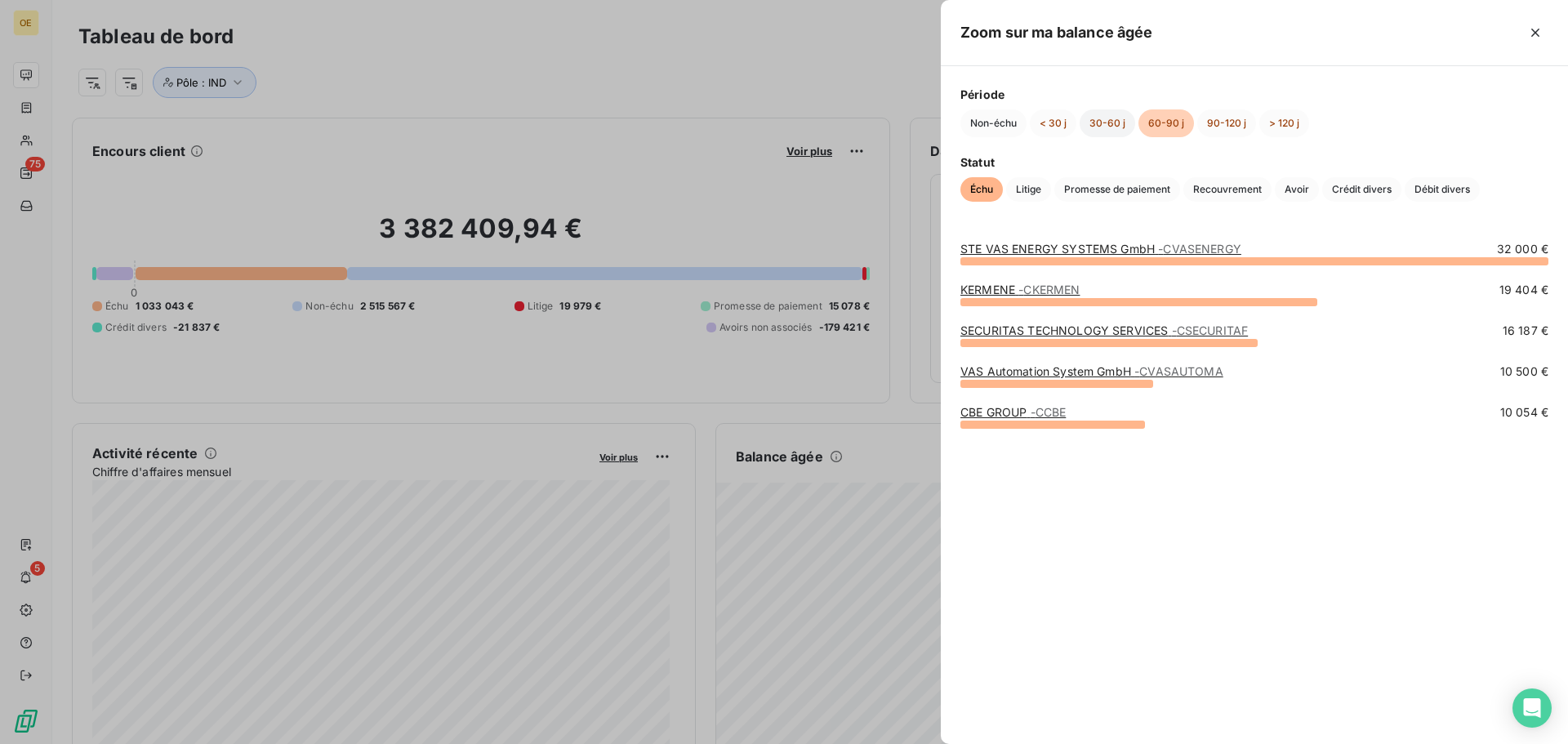
click at [1089, 125] on button "30-60 j" at bounding box center [1108, 124] width 56 height 28
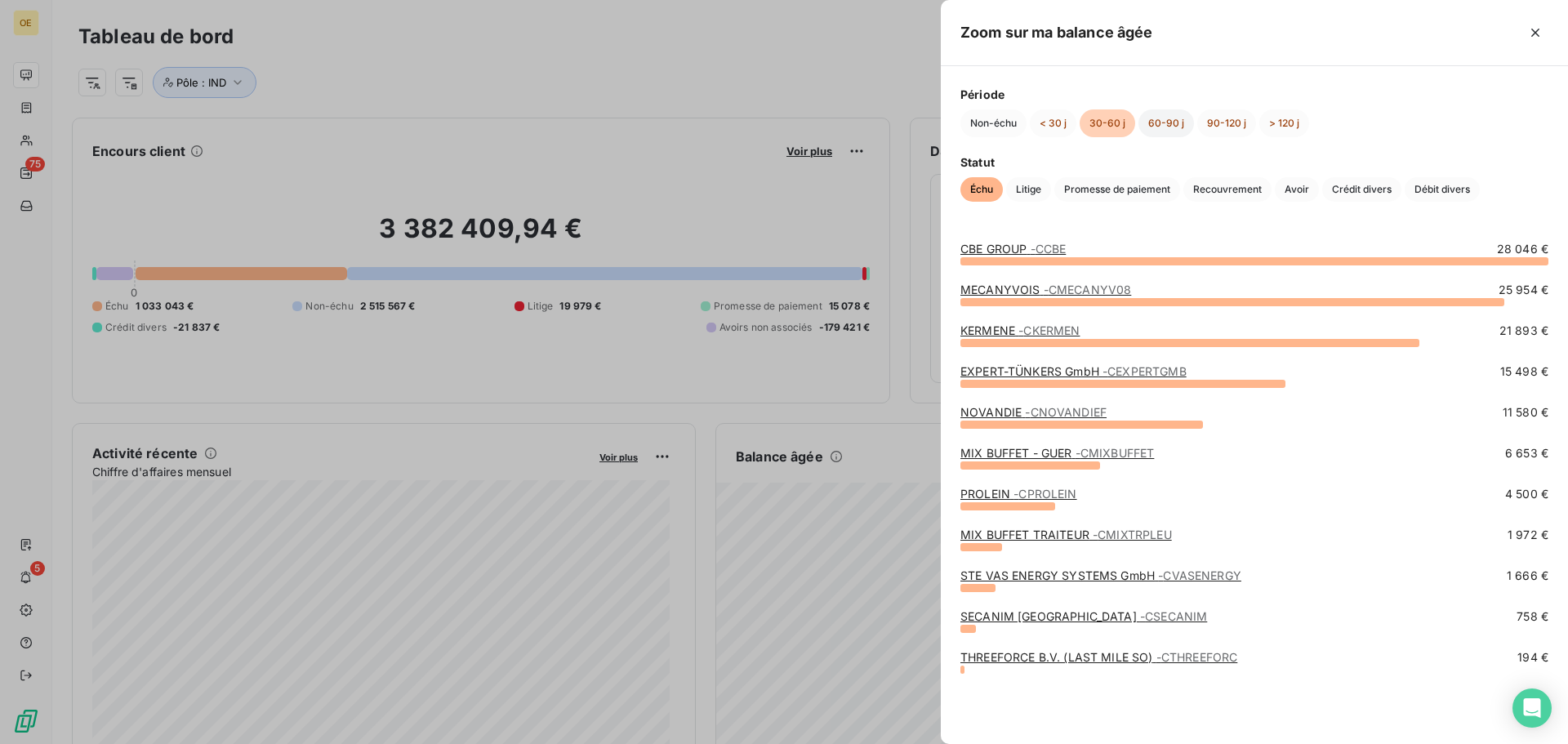
click at [1163, 128] on button "60-90 j" at bounding box center [1166, 124] width 56 height 28
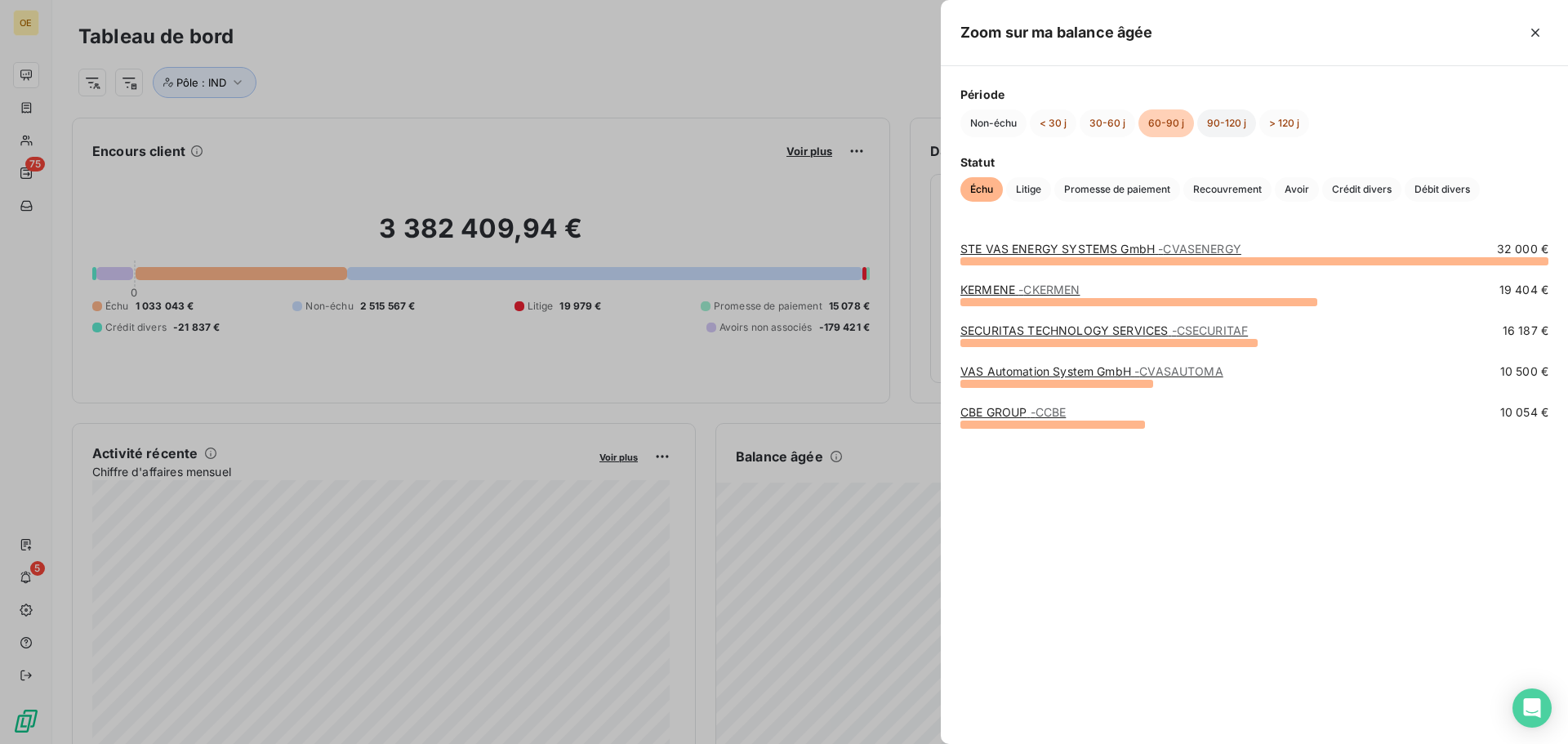
click at [1219, 120] on button "90-120 j" at bounding box center [1226, 124] width 59 height 28
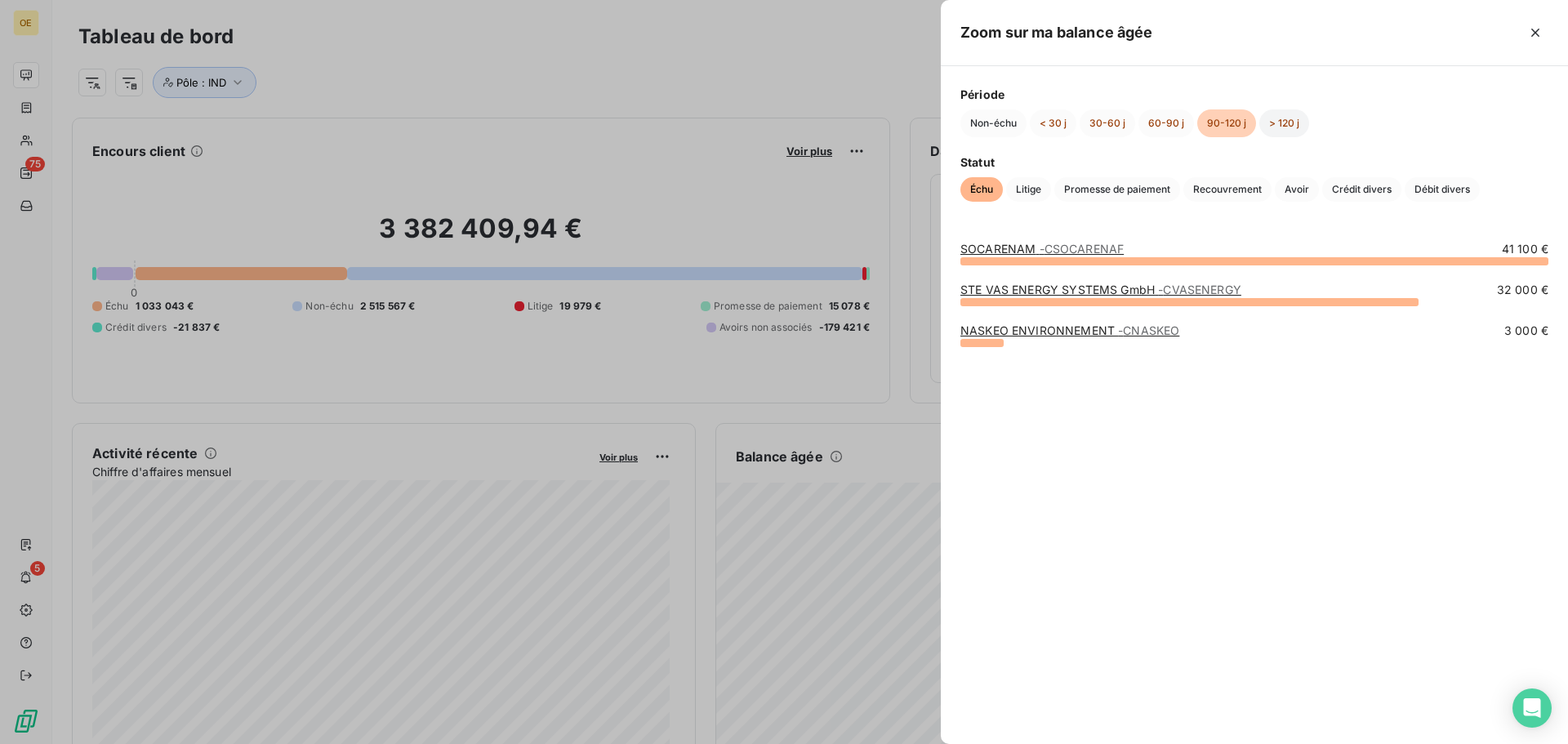
click at [1277, 131] on button "> 120 j" at bounding box center [1285, 124] width 50 height 28
click at [992, 124] on button "Non-échu" at bounding box center [993, 124] width 66 height 28
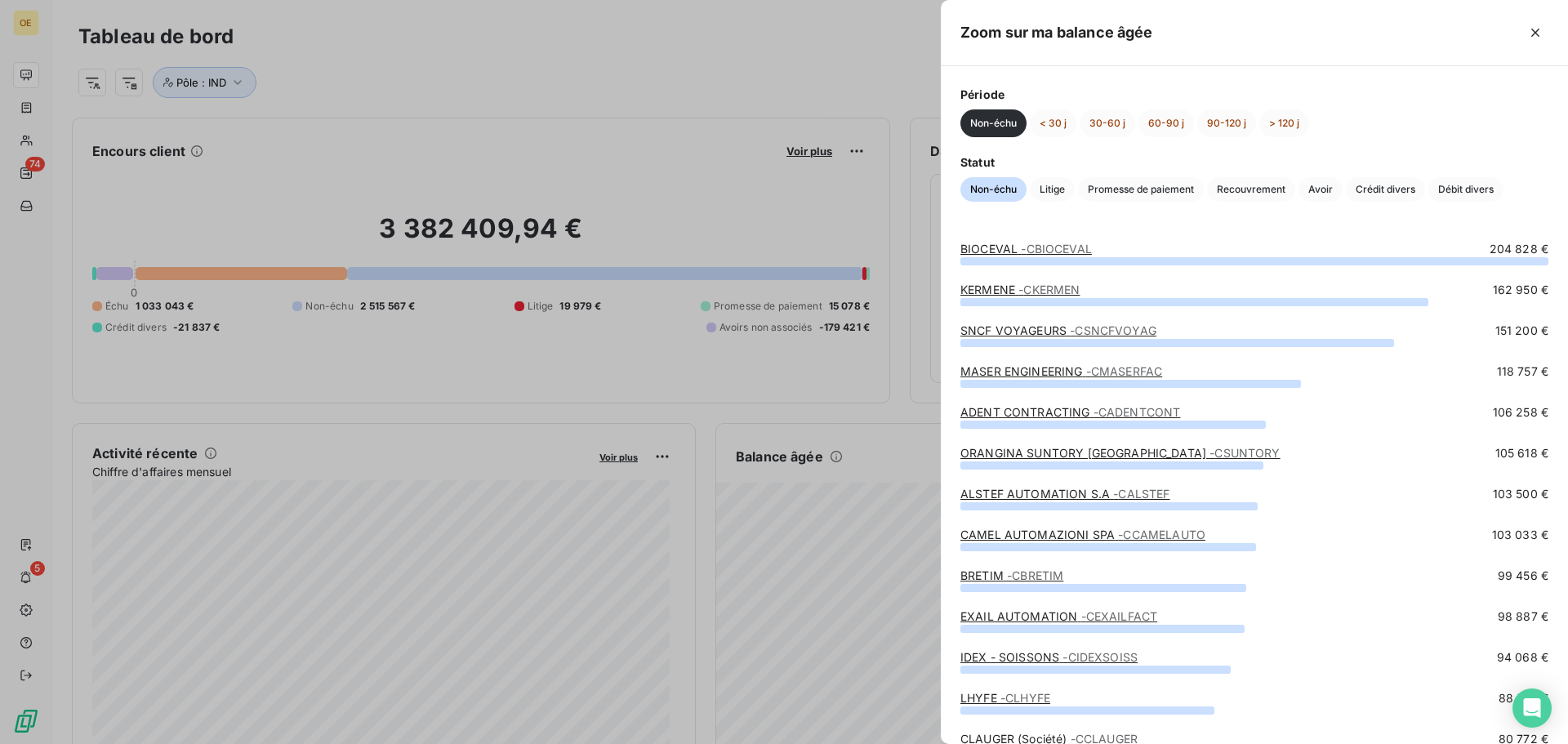
drag, startPoint x: 11, startPoint y: 71, endPoint x: 39, endPoint y: 71, distance: 28.0
click at [28, 71] on div at bounding box center [784, 372] width 1568 height 744
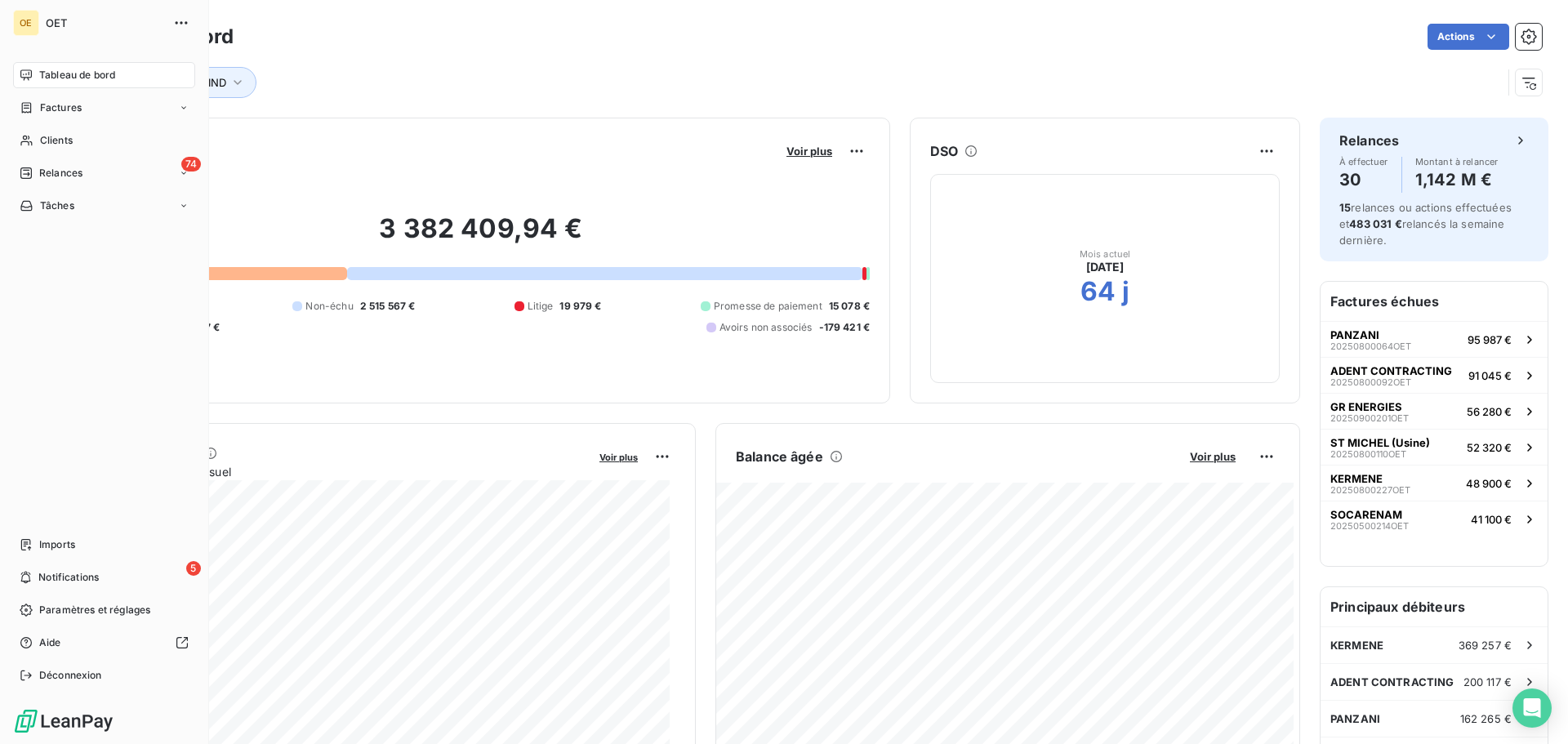
click at [16, 71] on div "Tableau de bord" at bounding box center [104, 75] width 182 height 26
click at [58, 72] on span "Tableau de bord" at bounding box center [77, 75] width 76 height 15
click at [52, 110] on span "Factures" at bounding box center [60, 108] width 42 height 15
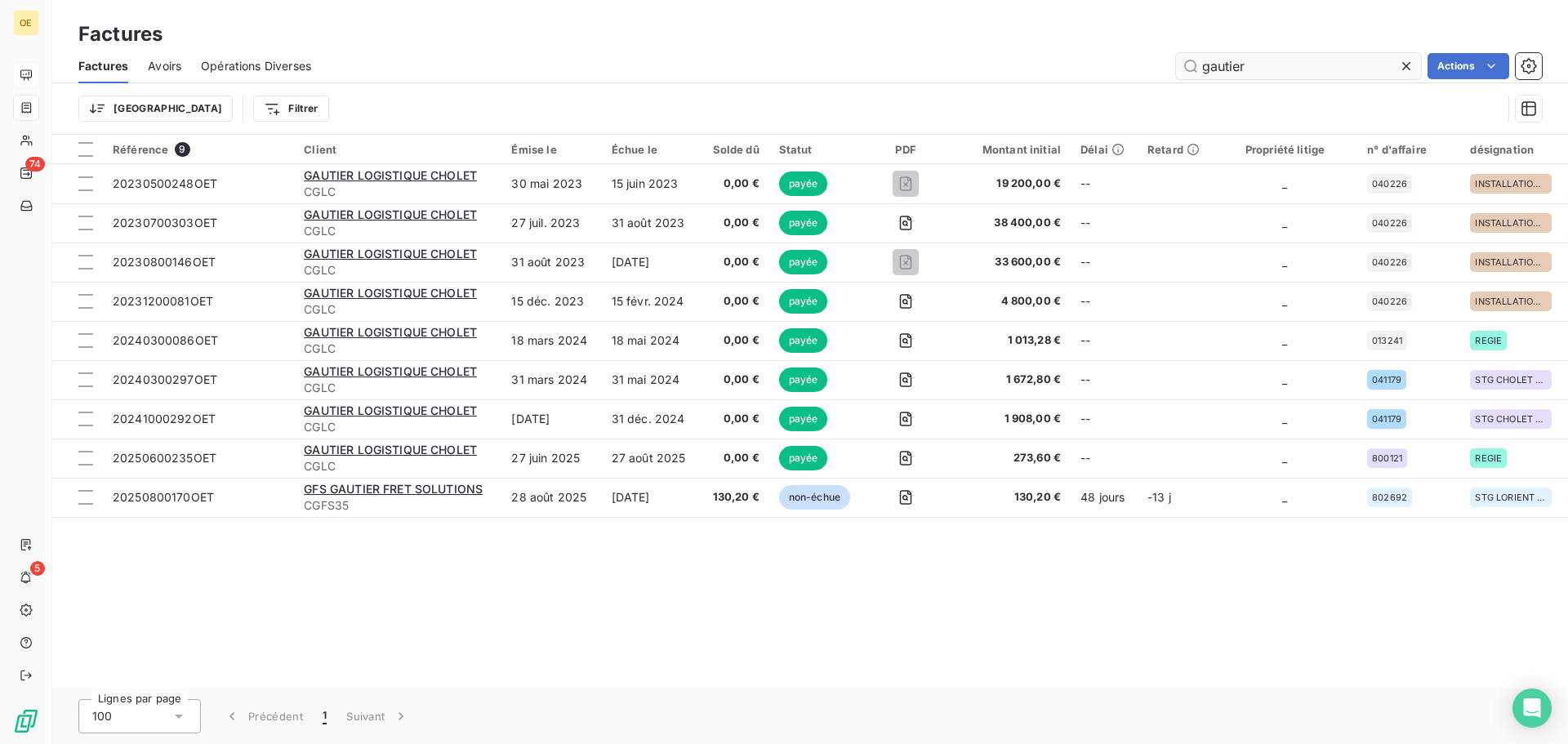
click at [1261, 74] on input "gautier" at bounding box center [1298, 66] width 245 height 26
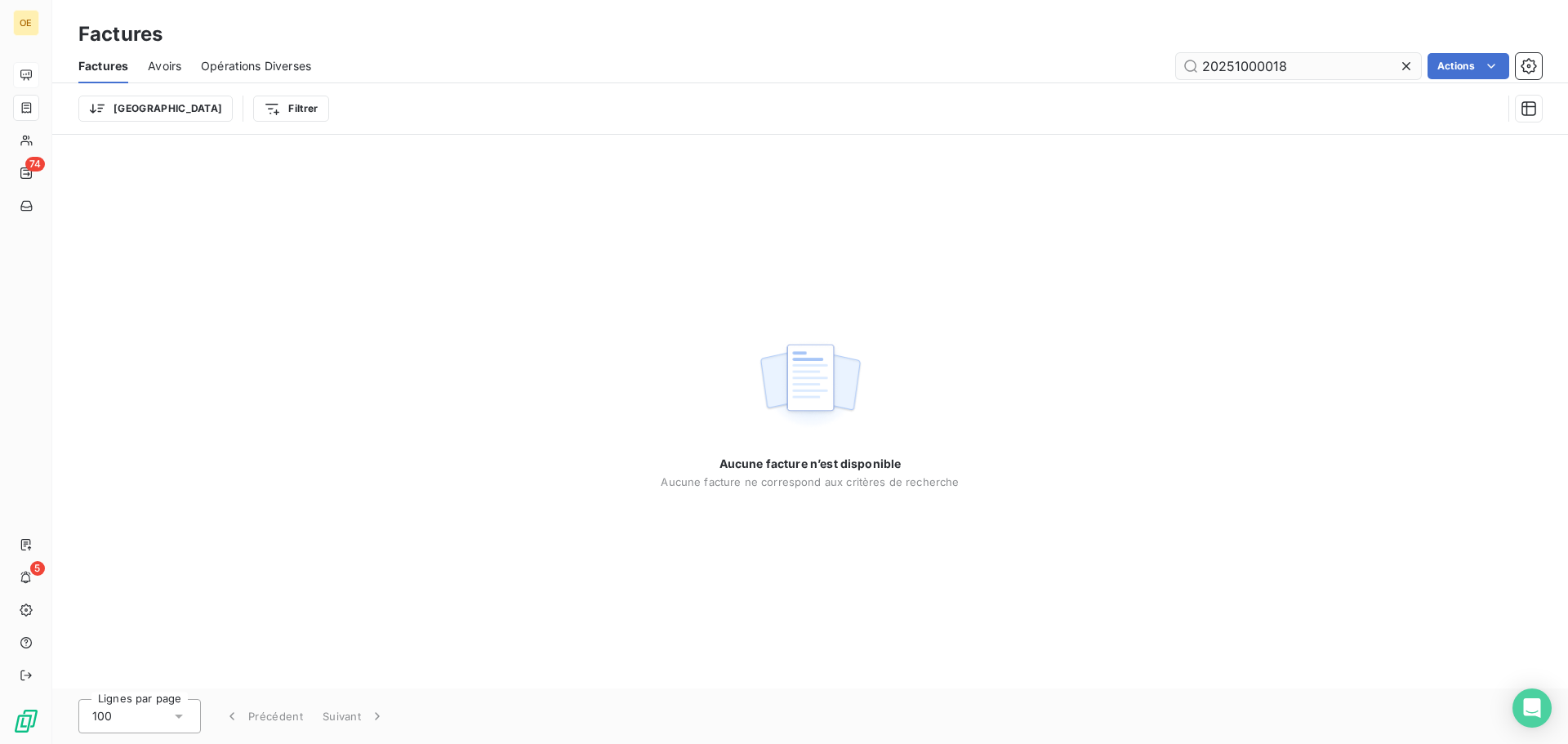
type input "20251000018"
click at [1324, 61] on input "20251000018" at bounding box center [1298, 66] width 245 height 26
click at [1405, 66] on icon at bounding box center [1406, 66] width 8 height 8
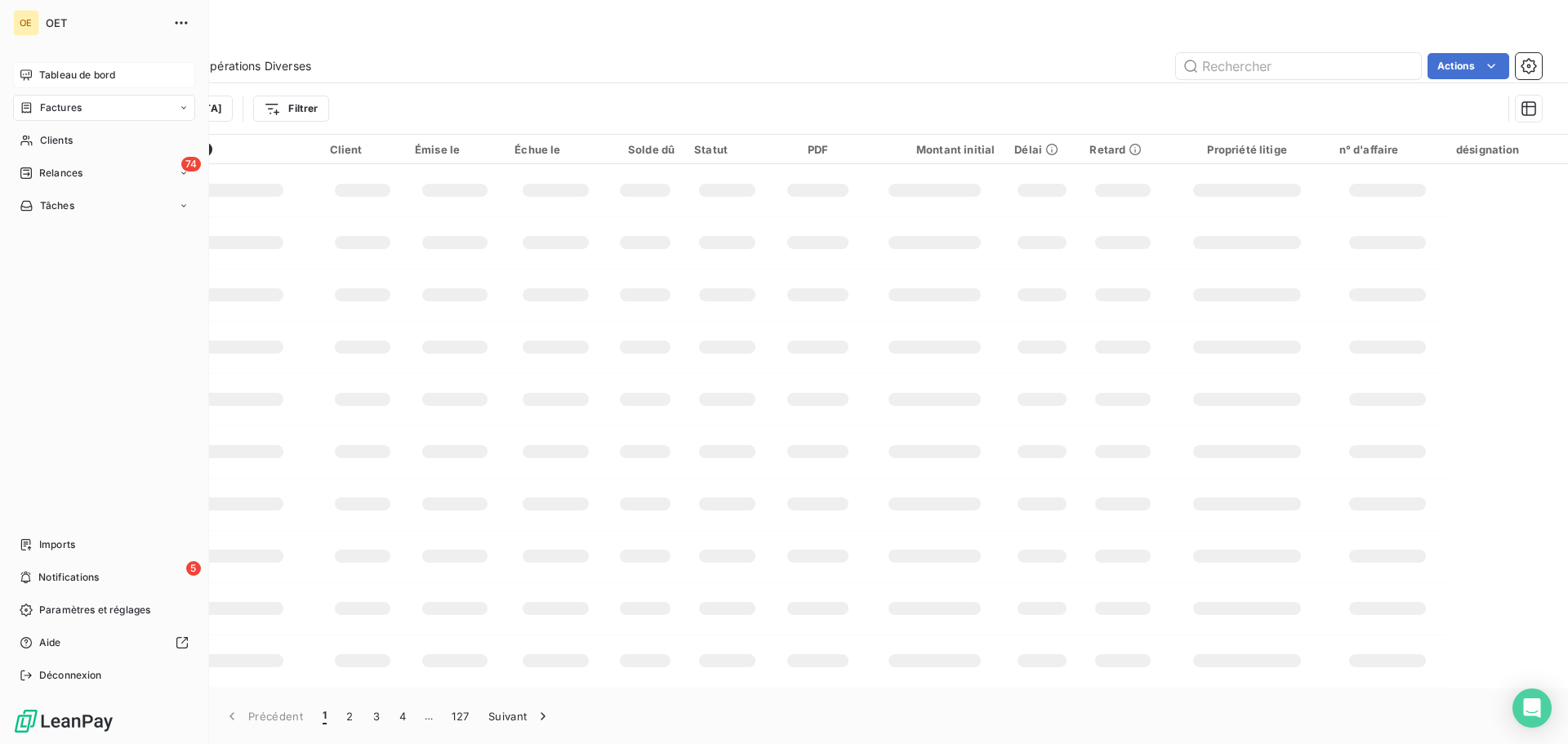
click at [72, 72] on span "Tableau de bord" at bounding box center [77, 75] width 76 height 15
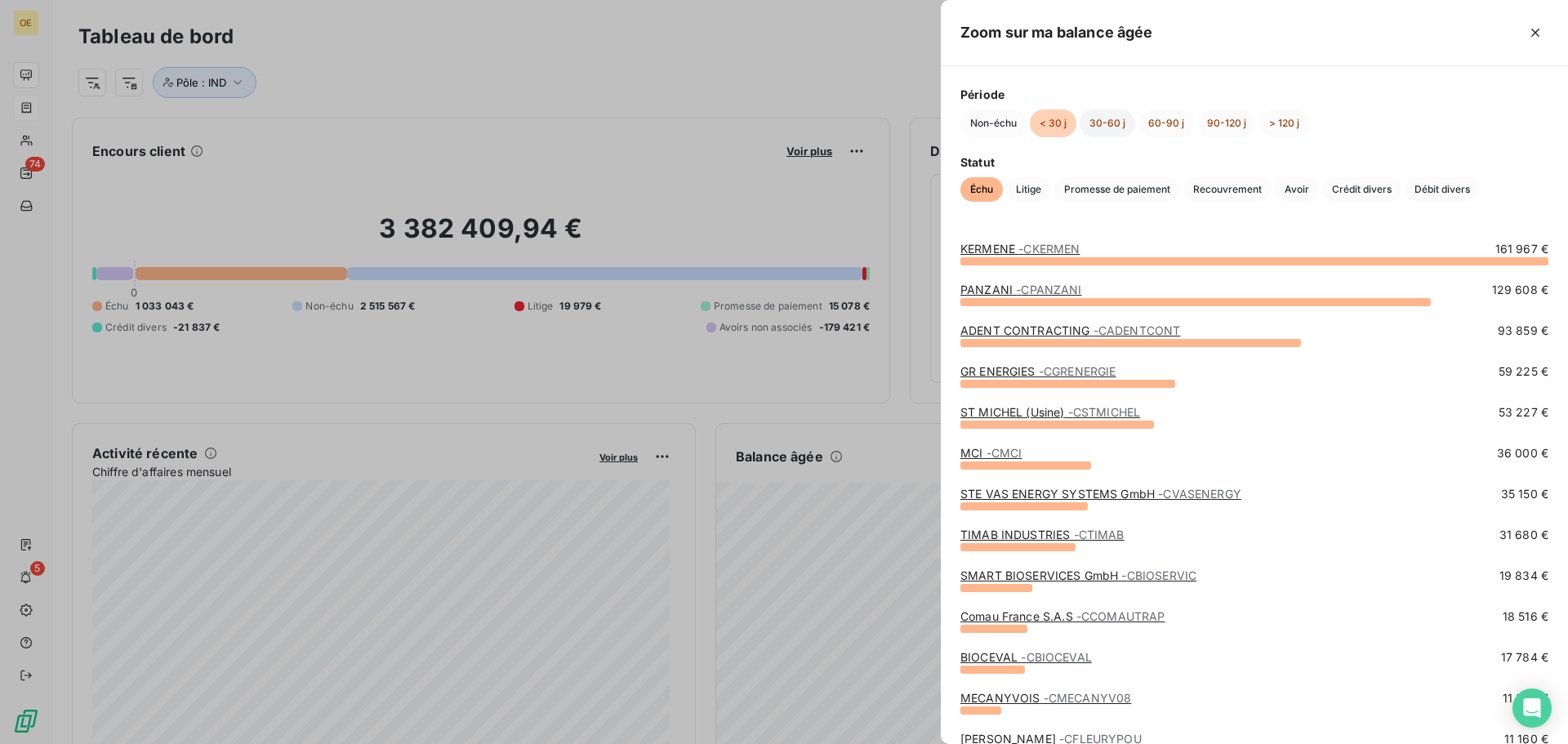
click at [1100, 124] on button "30-60 j" at bounding box center [1108, 124] width 56 height 28
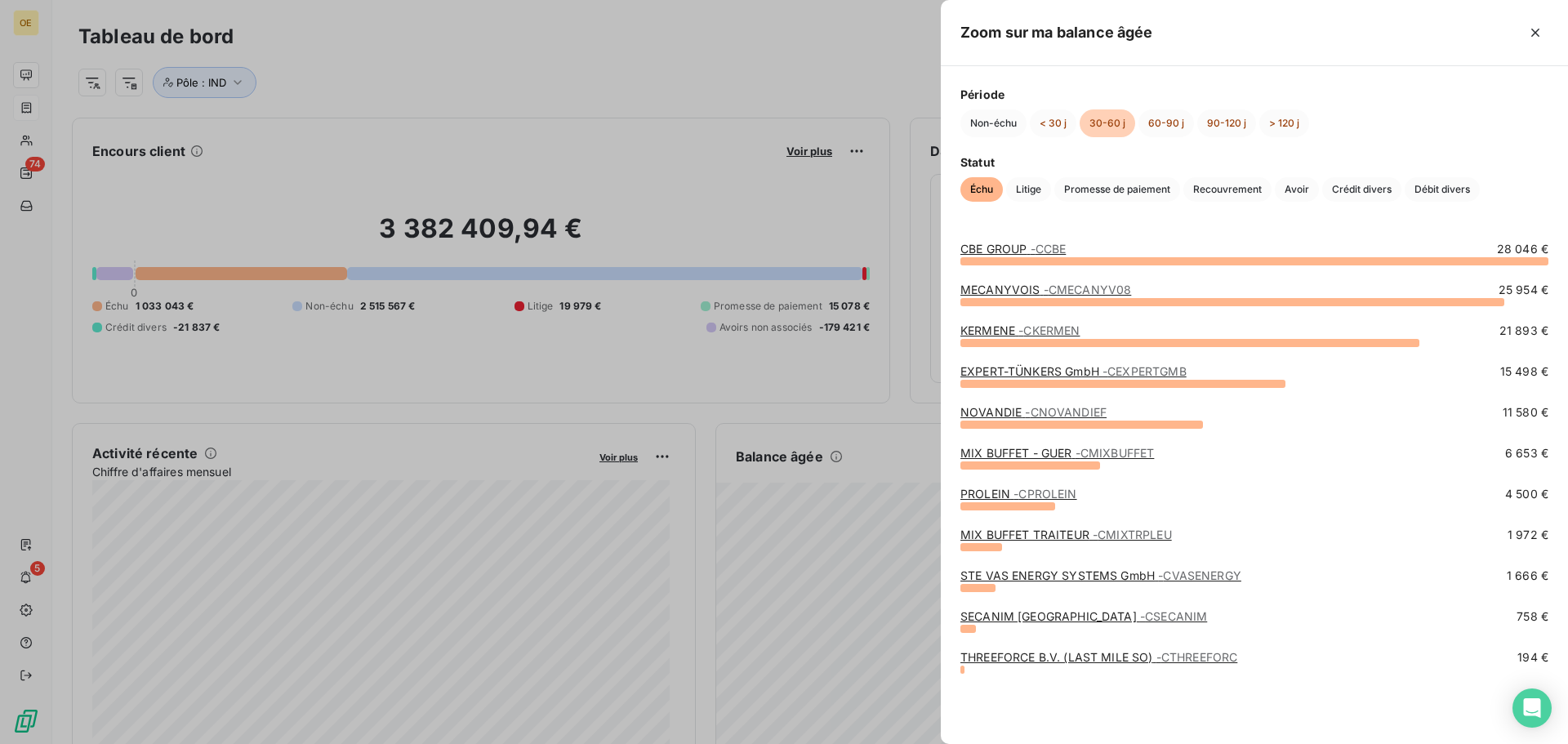
click at [1072, 289] on span "- CMECANYV08" at bounding box center [1087, 289] width 88 height 14
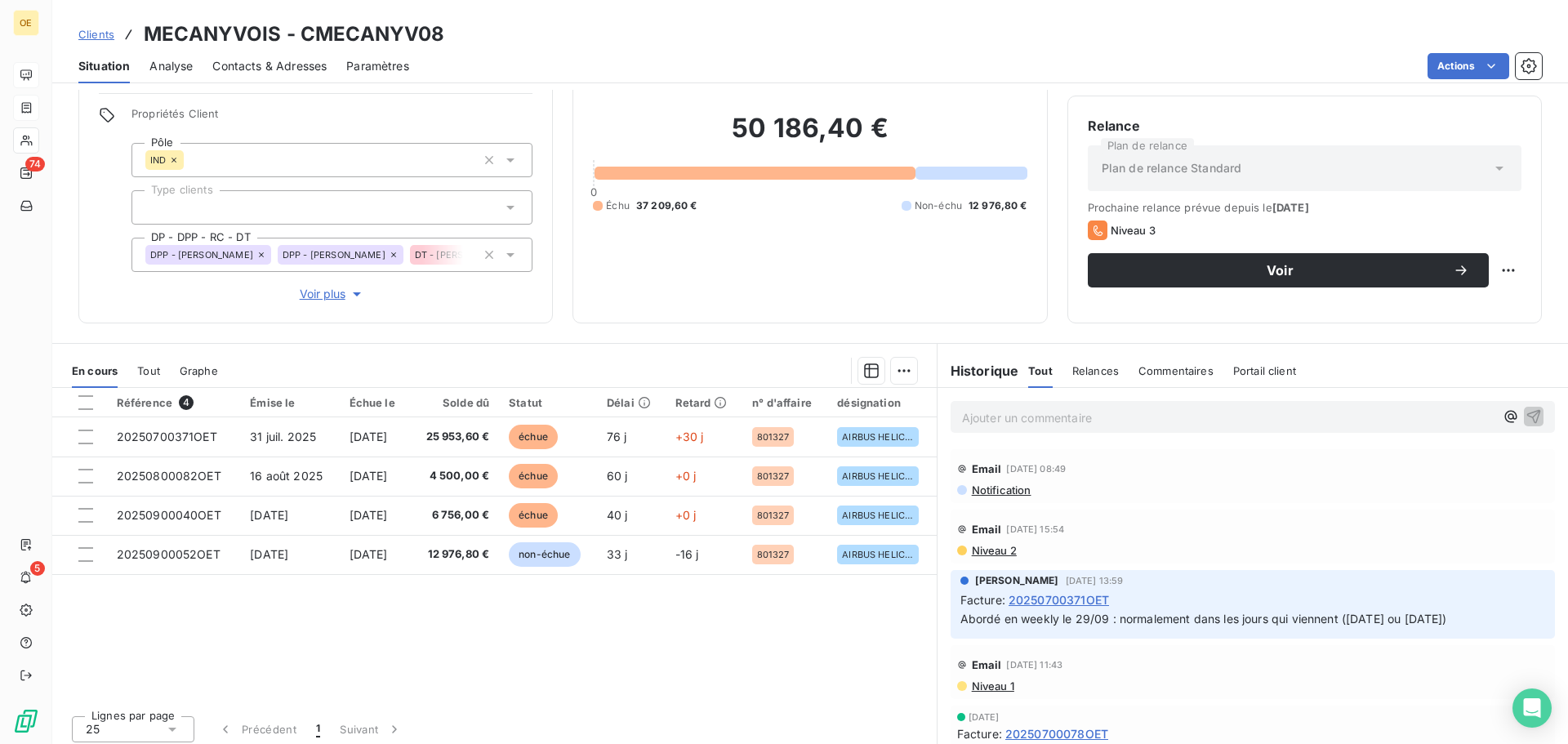
scroll to position [125, 0]
